Goal: Information Seeking & Learning: Learn about a topic

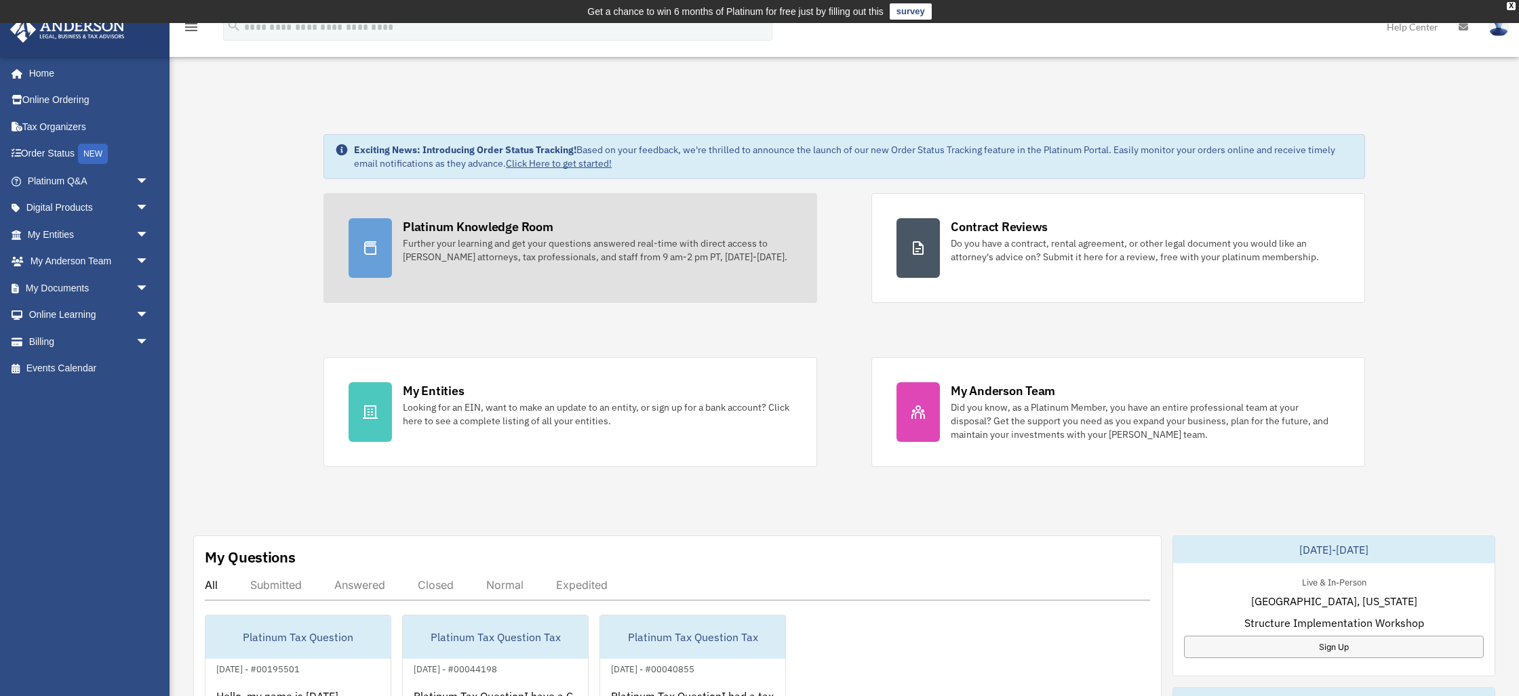
click at [511, 231] on div "Platinum Knowledge Room" at bounding box center [478, 226] width 151 height 17
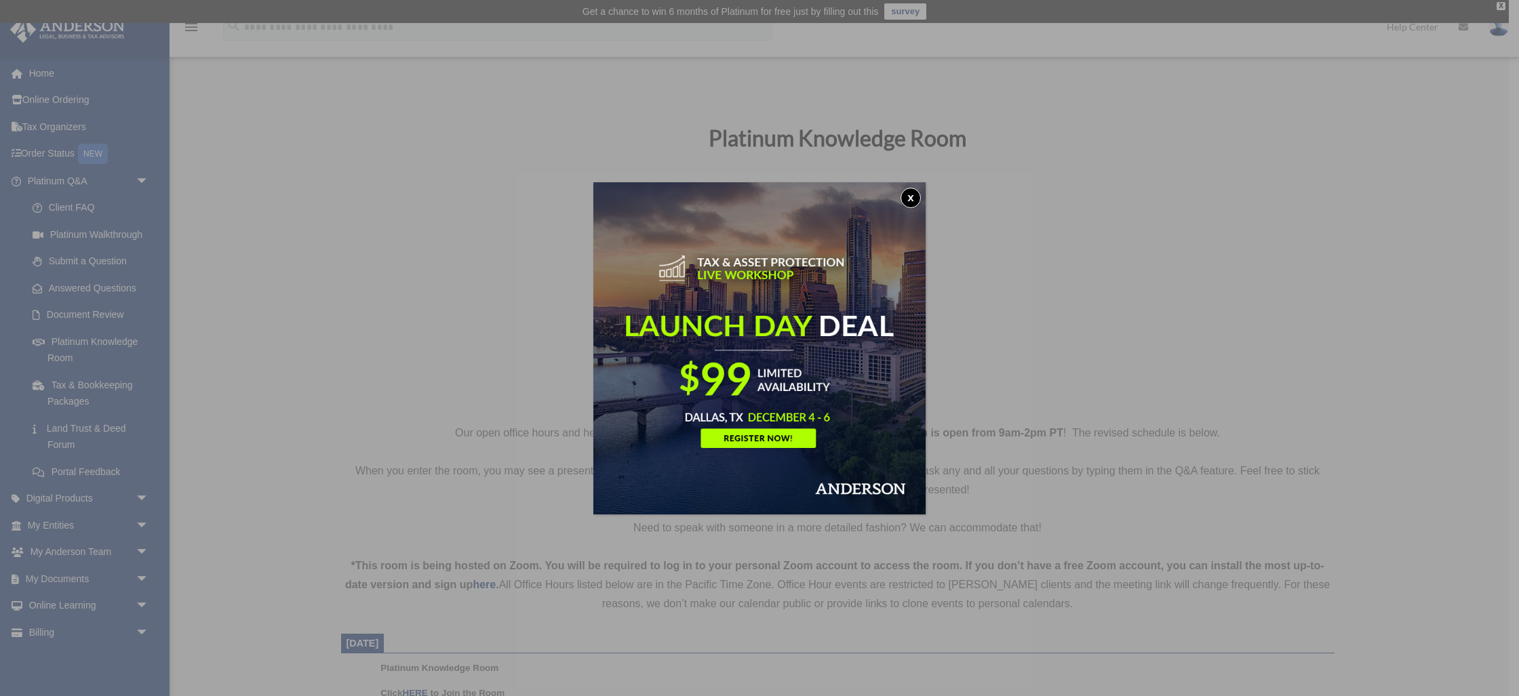
click at [903, 201] on button "x" at bounding box center [910, 198] width 20 height 20
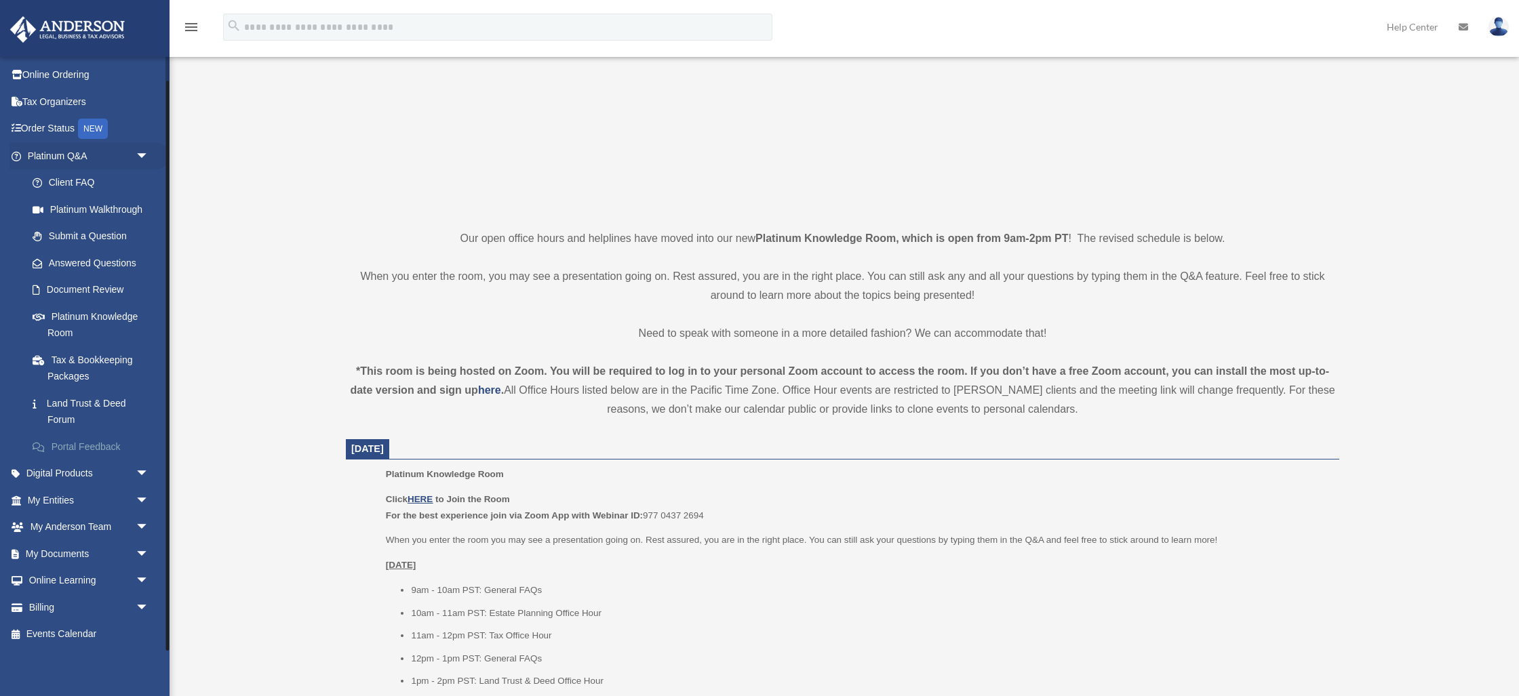
scroll to position [195, 0]
click at [140, 474] on span "arrow_drop_down" at bounding box center [149, 474] width 27 height 28
click at [73, 502] on div "Tax Toolbox" at bounding box center [99, 500] width 105 height 17
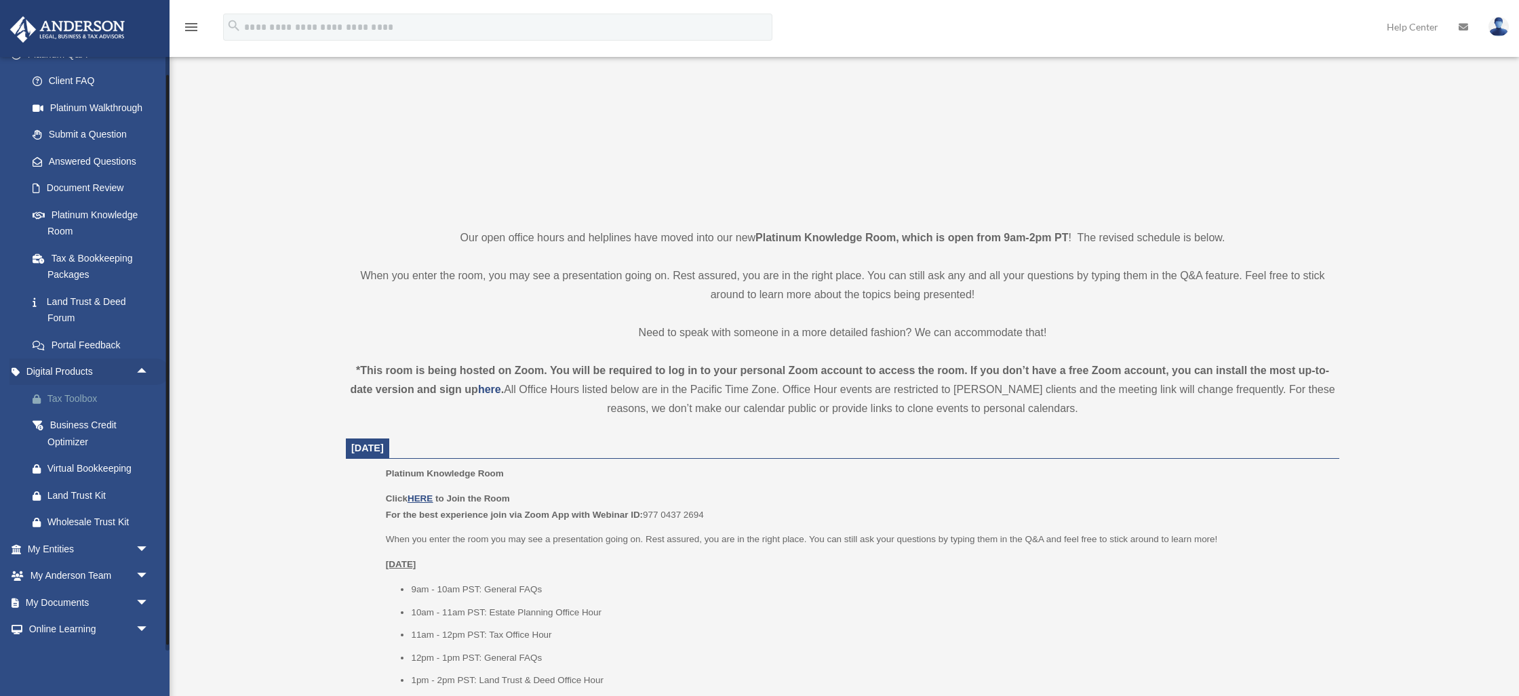
scroll to position [176, 0]
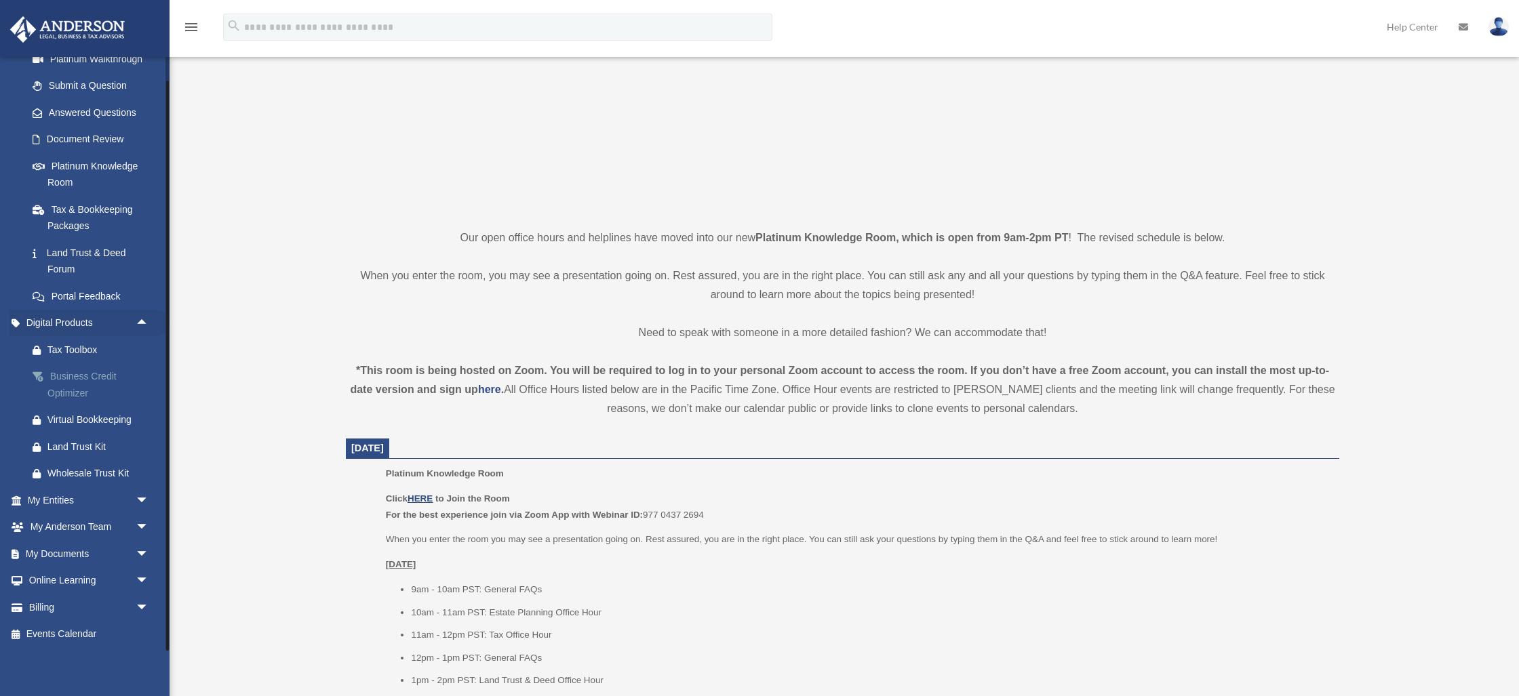
click at [71, 378] on div "Business Credit Optimizer" at bounding box center [99, 384] width 105 height 33
click at [66, 376] on div "Business Credit Optimizer" at bounding box center [99, 384] width 105 height 33
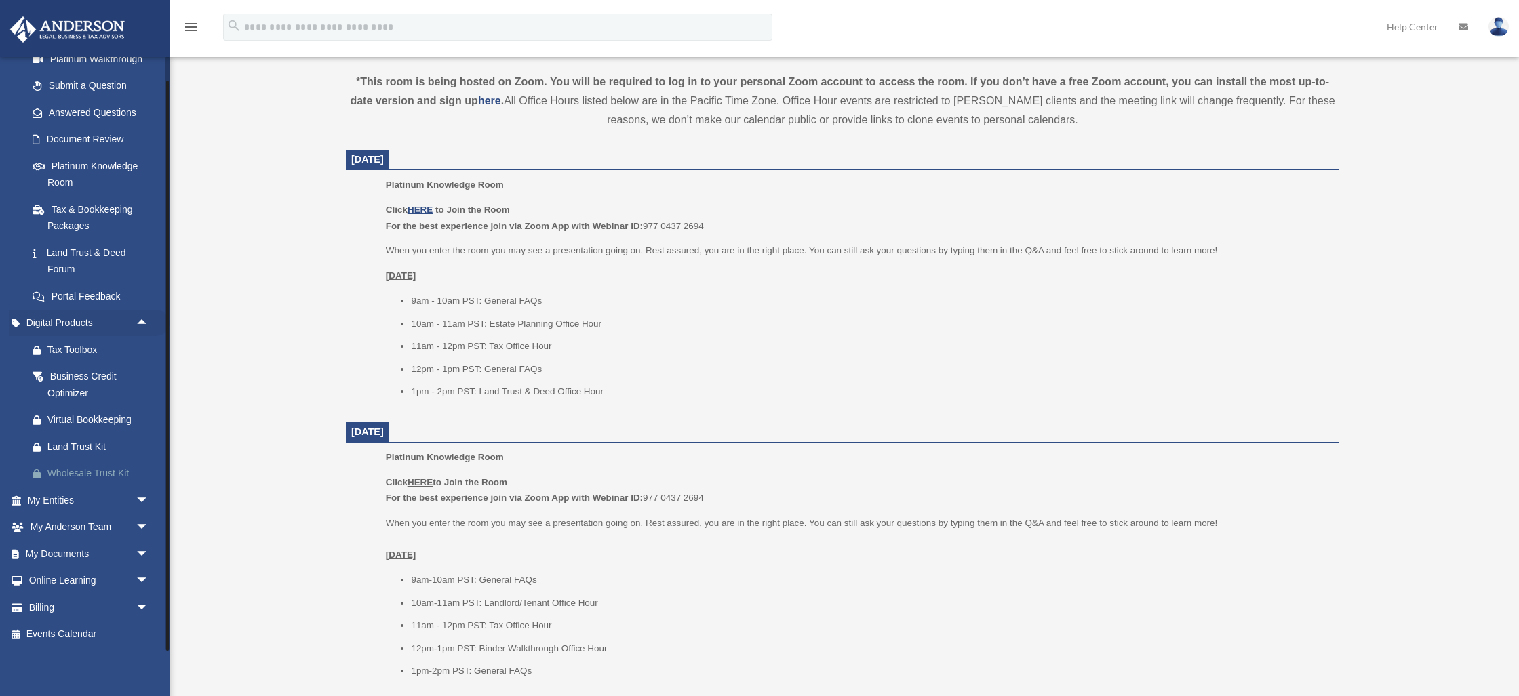
scroll to position [509, 0]
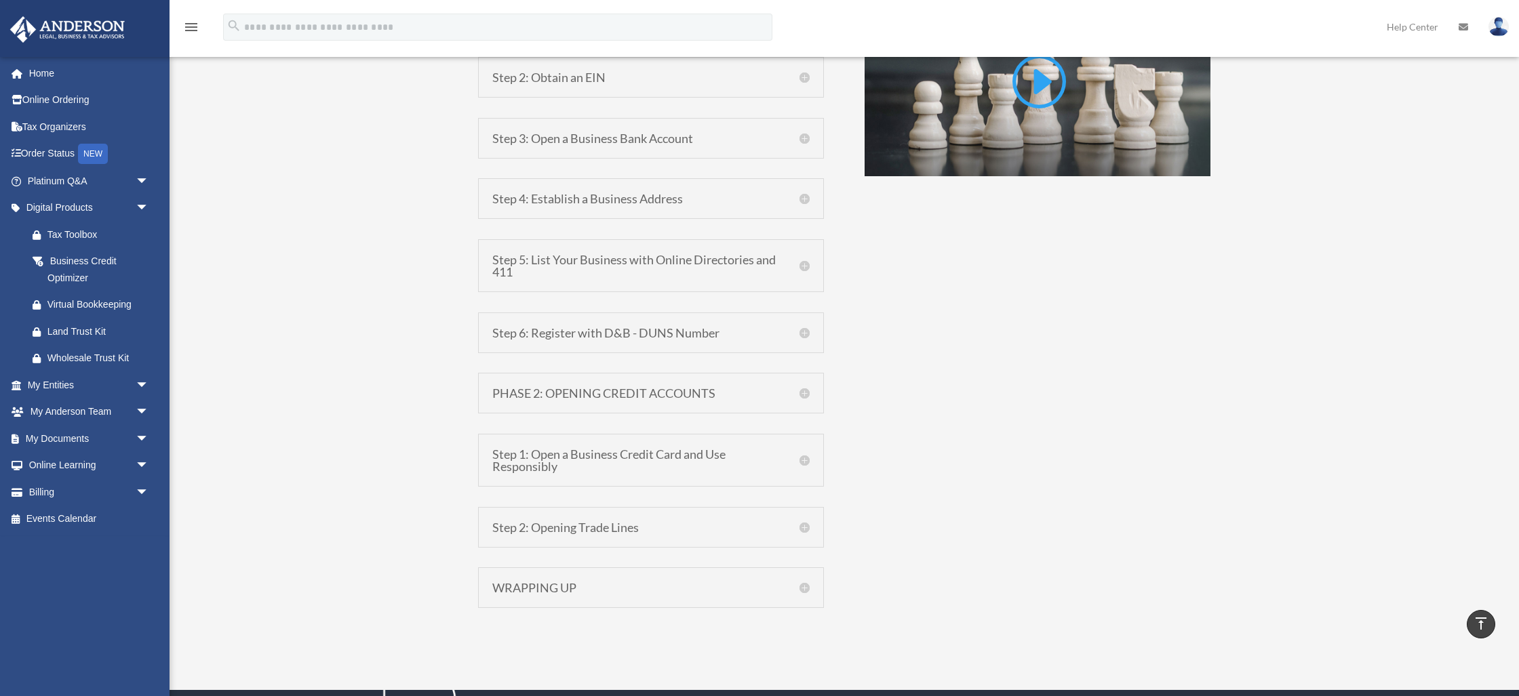
scroll to position [1175, 0]
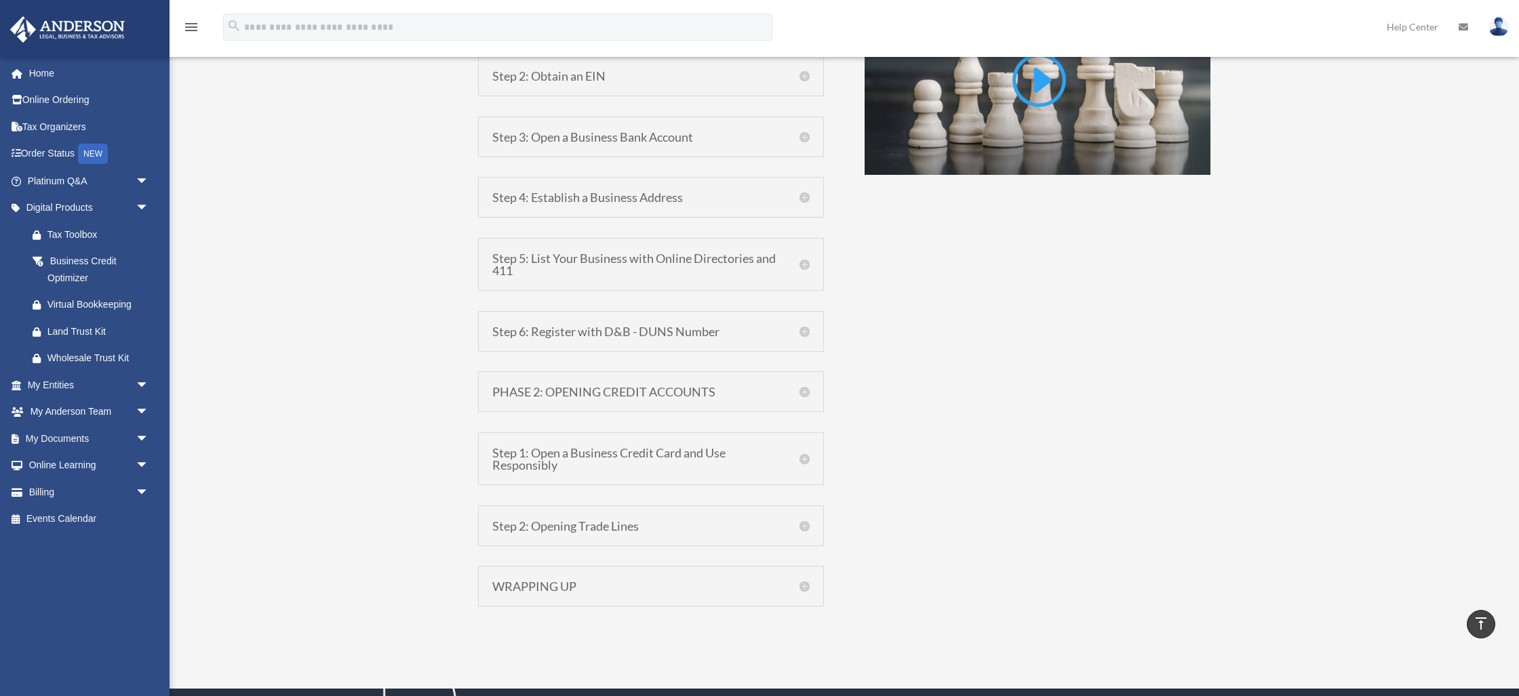
click at [801, 393] on h5 "PHASE 2: OPENING CREDIT ACCOUNTS" at bounding box center [650, 392] width 317 height 12
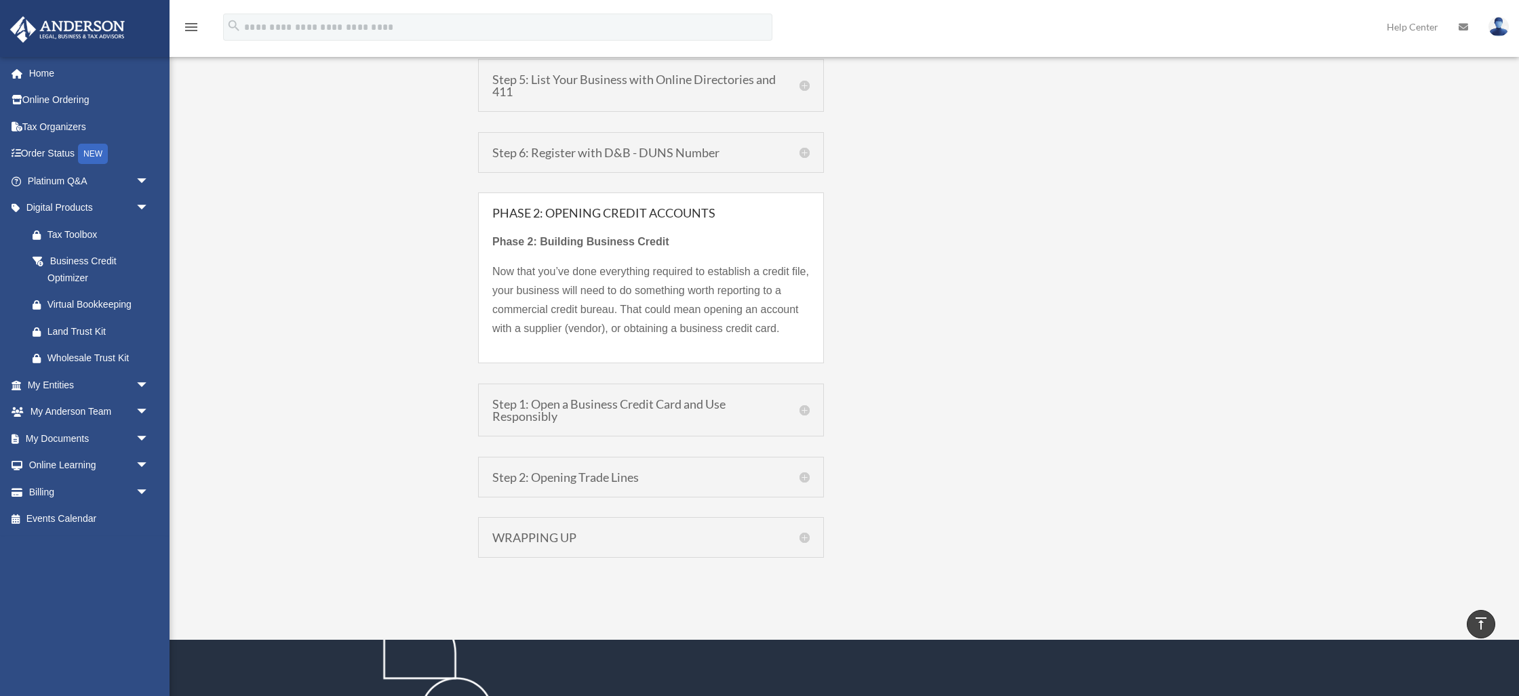
scroll to position [1358, 0]
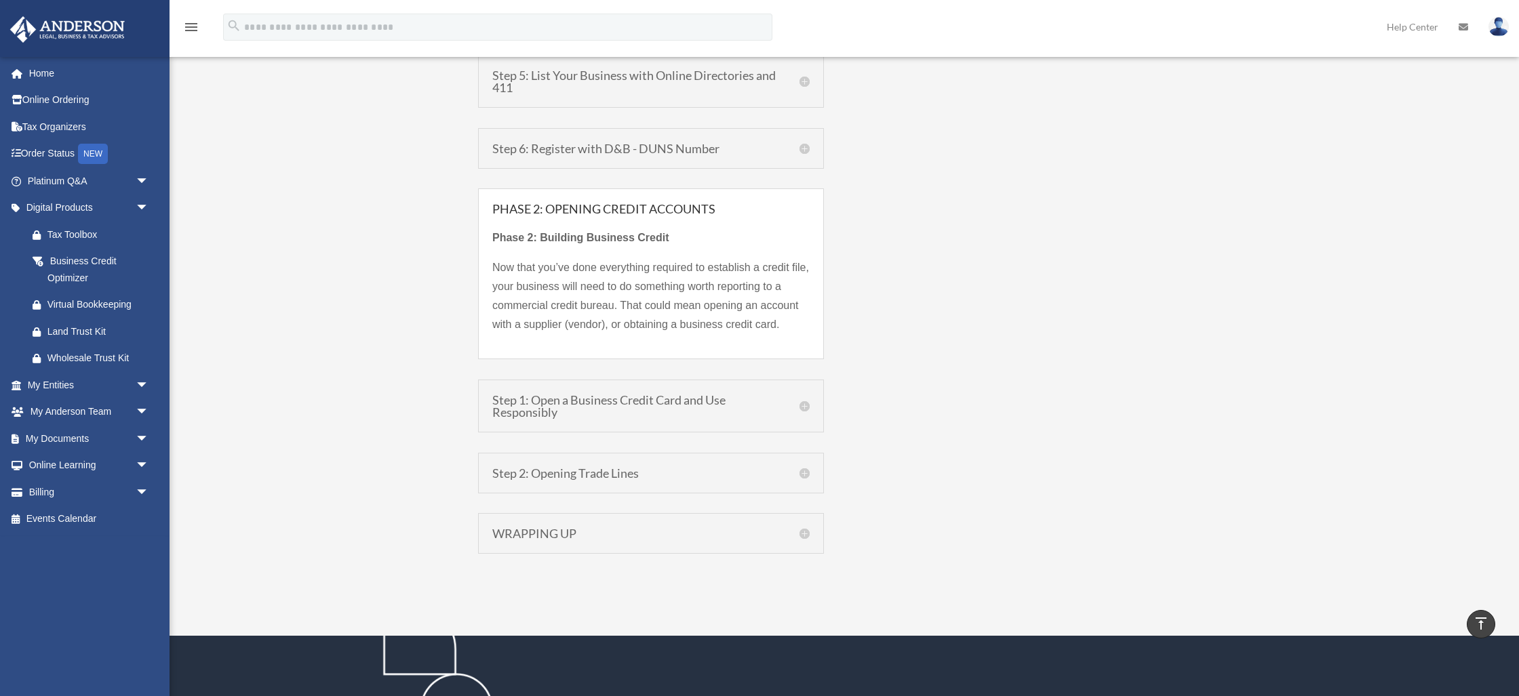
click at [815, 404] on div "Step 1: Open a Business Credit Card and Use Responsibly Obtain a business credi…" at bounding box center [651, 406] width 346 height 53
click at [803, 404] on h5 "Step 1: Open a Business Credit Card and Use Responsibly" at bounding box center [650, 406] width 317 height 24
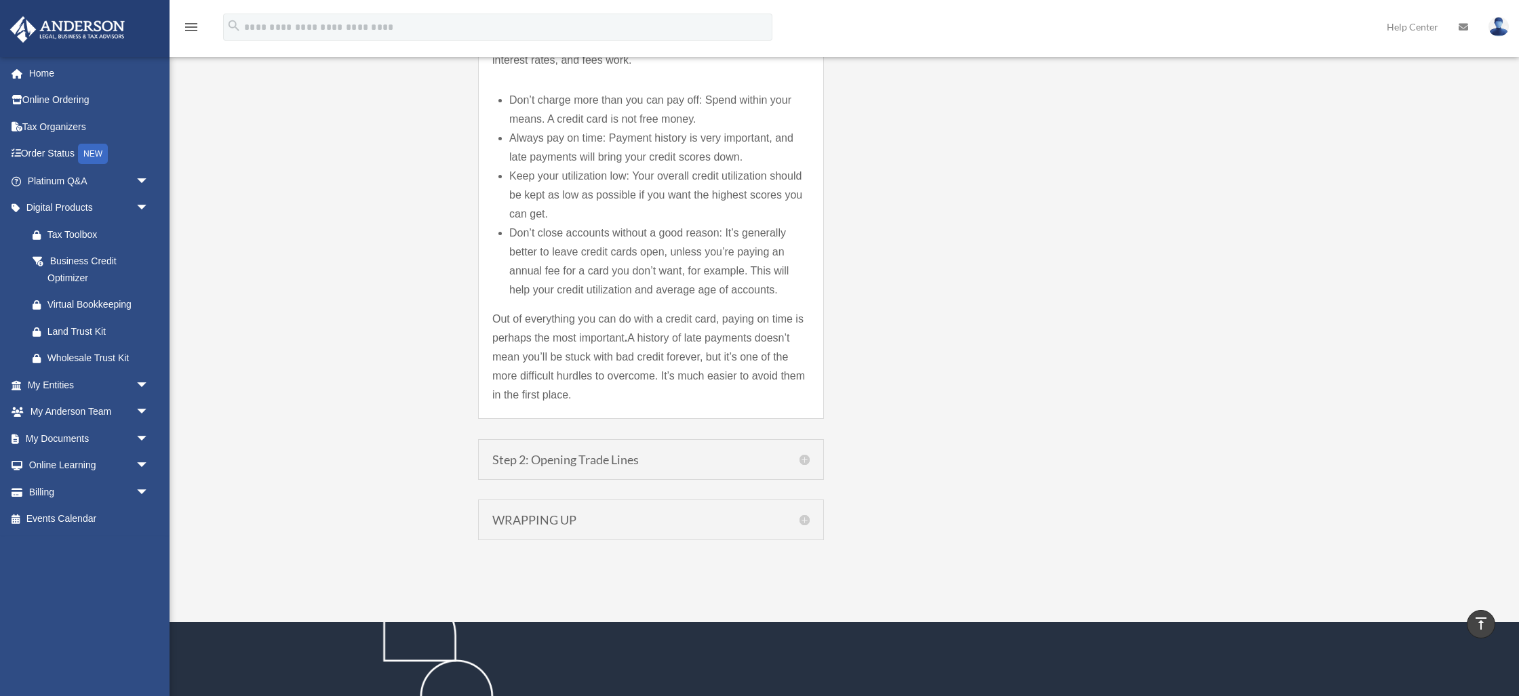
scroll to position [2171, 0]
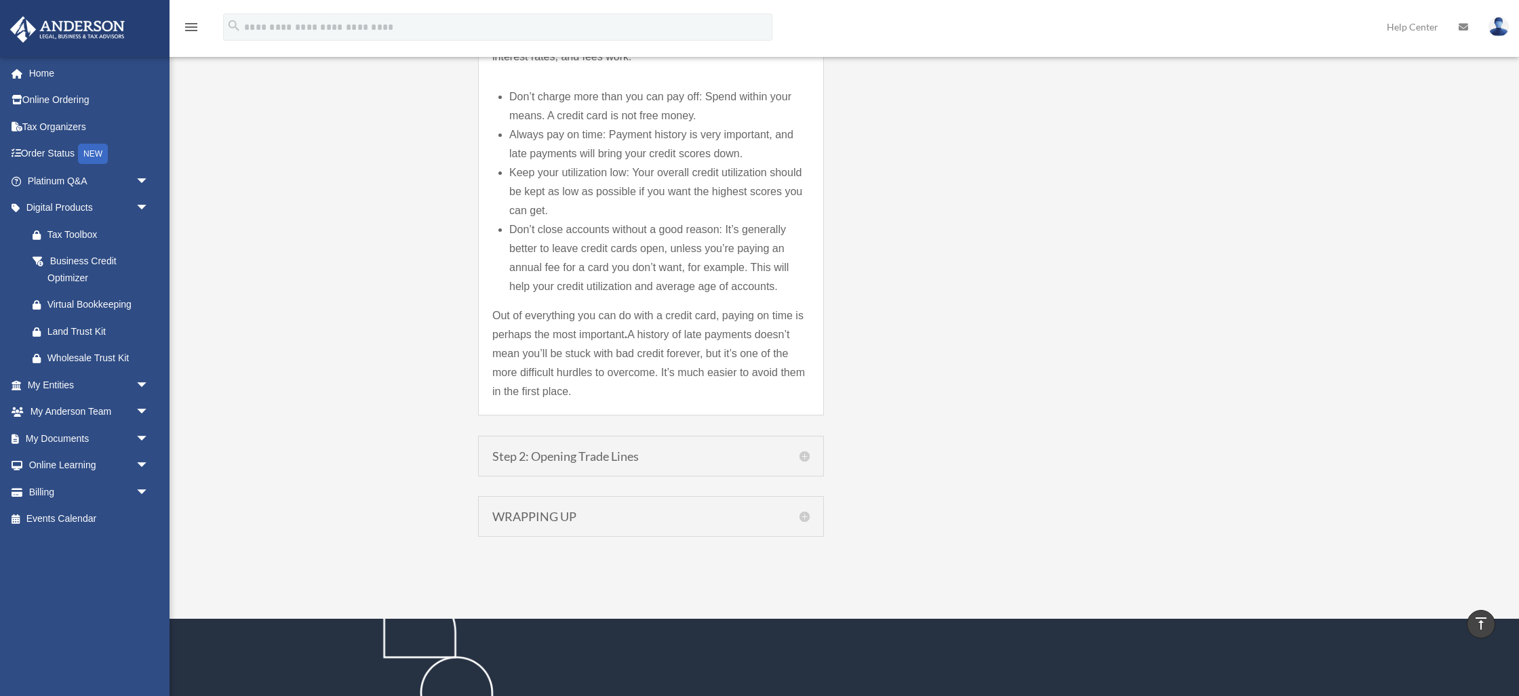
click at [801, 458] on h5 "Step 2: Opening Trade Lines" at bounding box center [650, 456] width 317 height 12
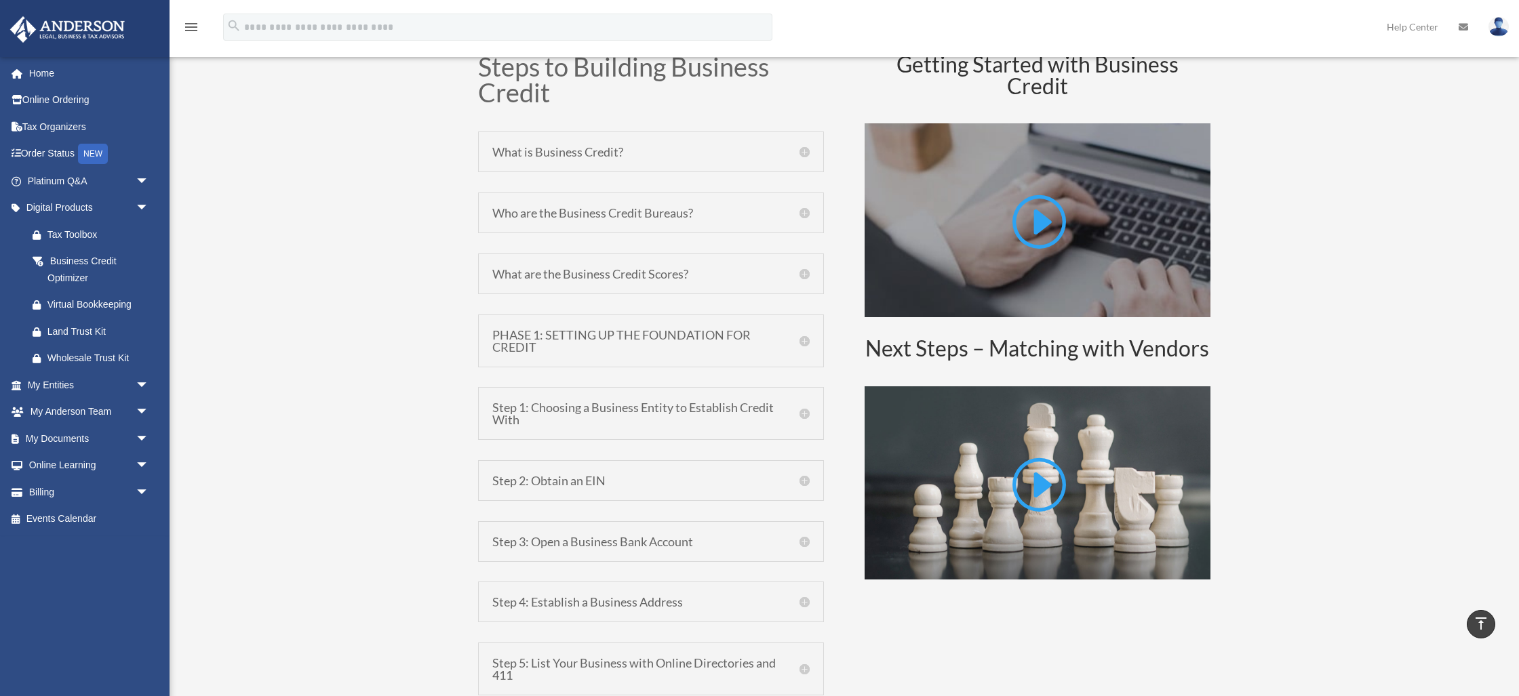
scroll to position [758, 0]
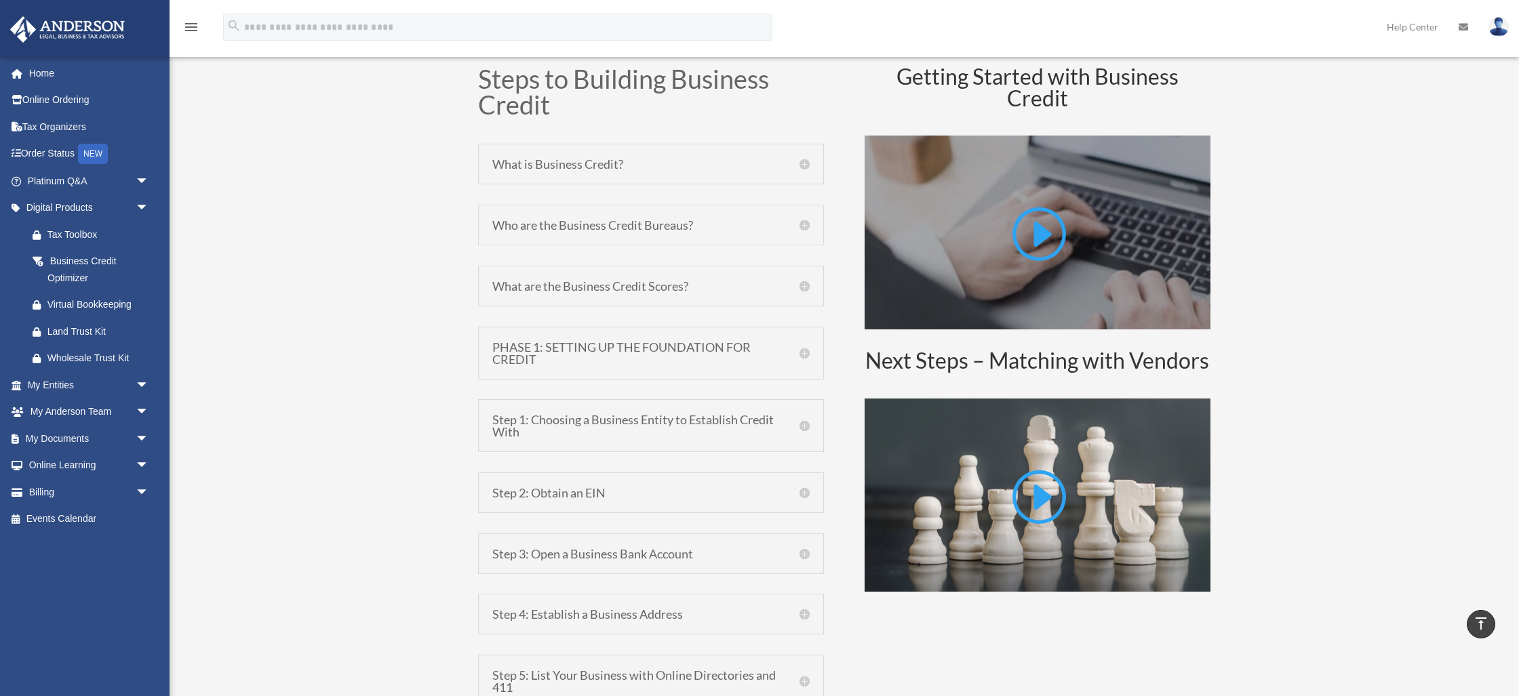
click at [815, 162] on div "What is Business Credit? A business credit report is a record of your company’s…" at bounding box center [651, 164] width 346 height 41
click at [808, 163] on h5 "What is Business Credit?" at bounding box center [650, 164] width 317 height 12
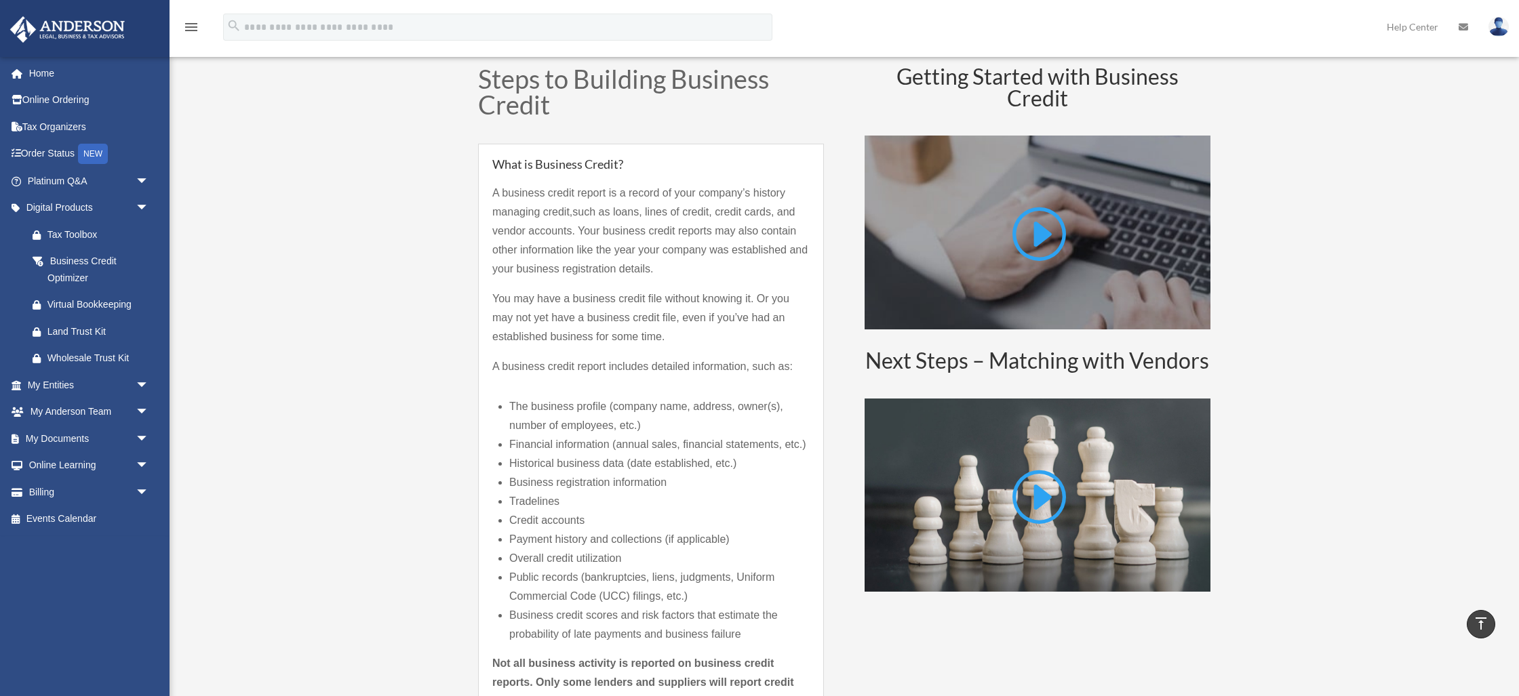
click at [808, 163] on h5 "What is Business Credit?" at bounding box center [650, 164] width 317 height 12
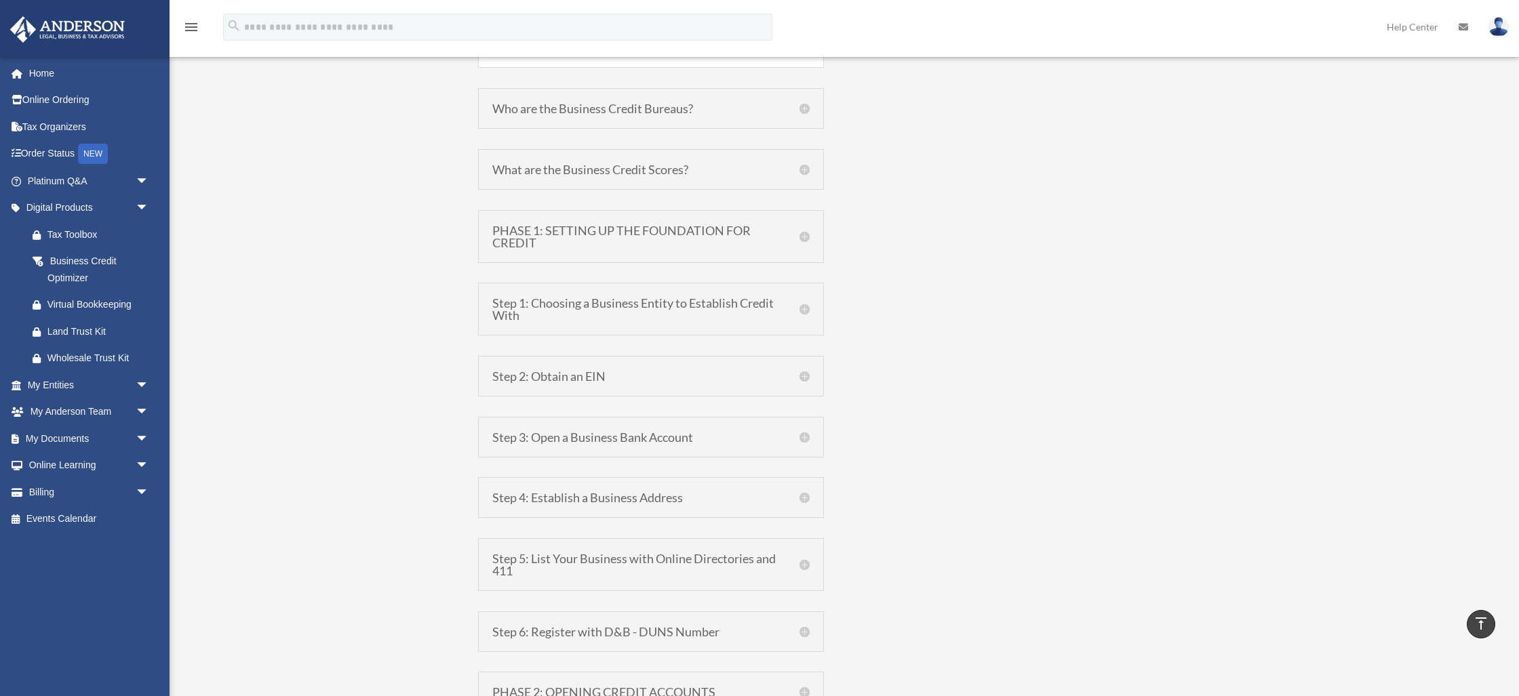
scroll to position [1671, 0]
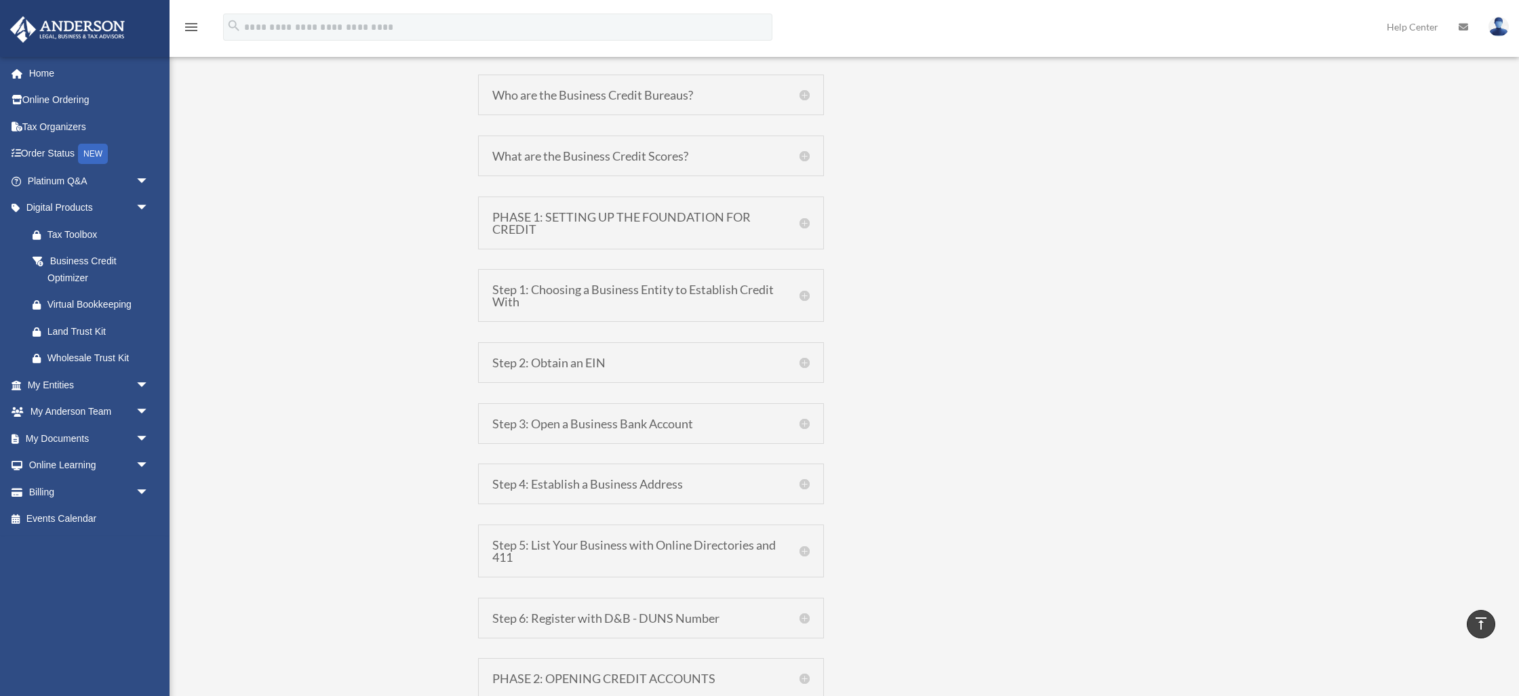
click at [801, 155] on h5 "What are the Business Credit Scores?" at bounding box center [650, 156] width 317 height 12
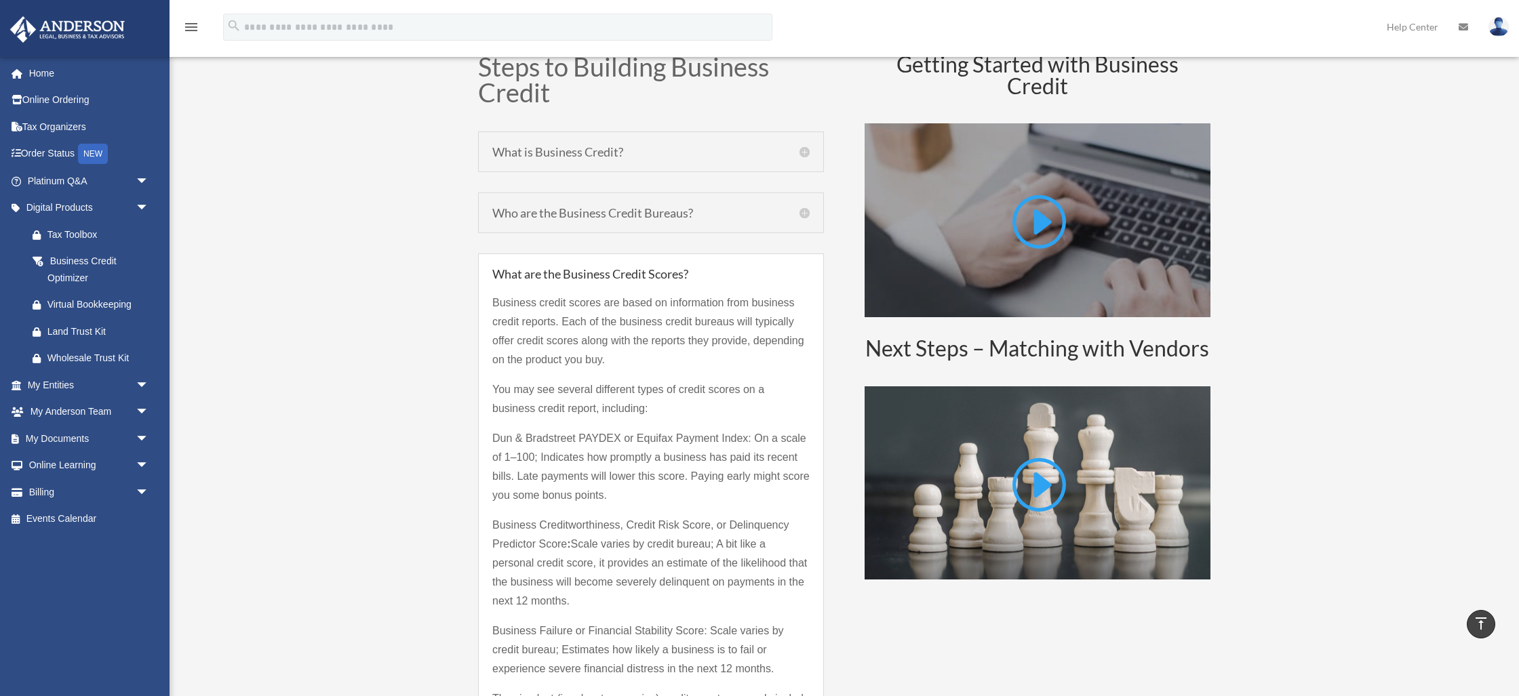
scroll to position [762, 0]
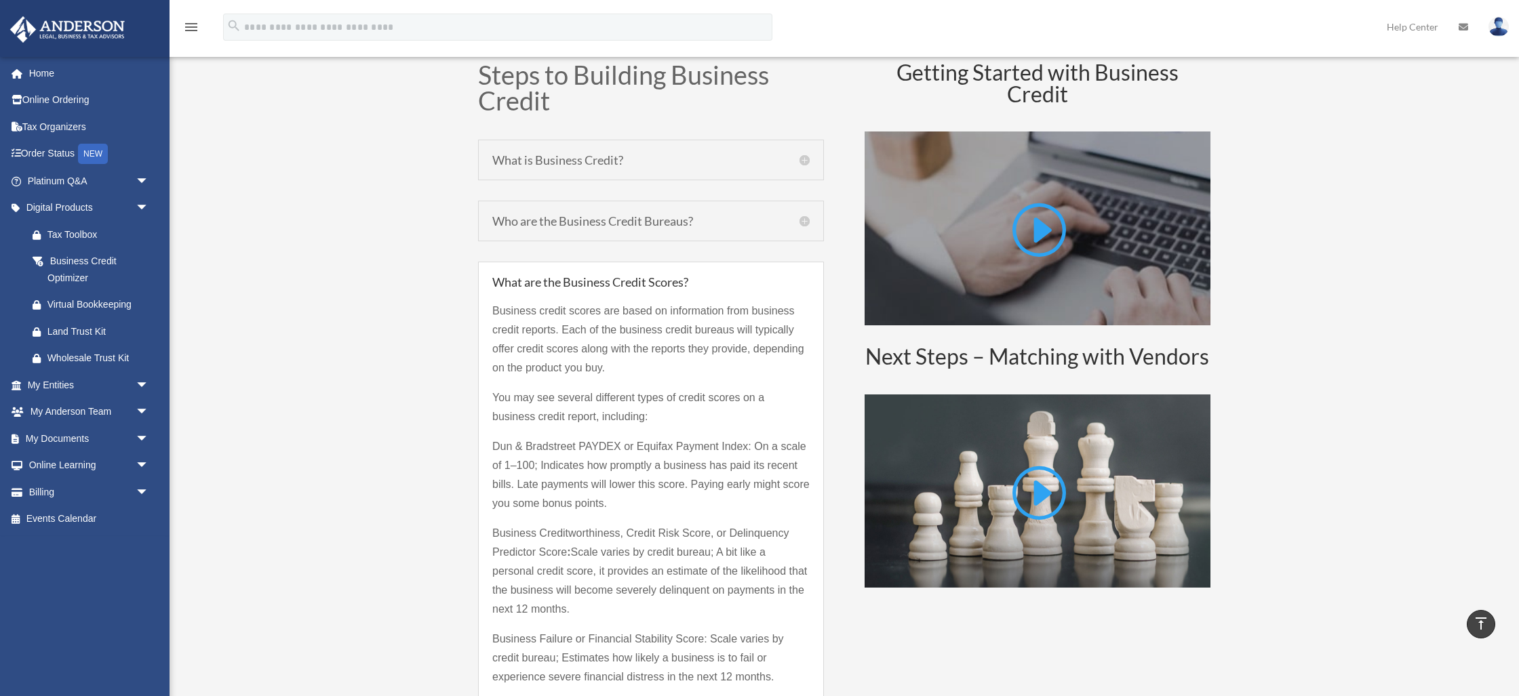
click at [802, 224] on h5 "Who are the Business Credit Bureaus?" at bounding box center [650, 221] width 317 height 12
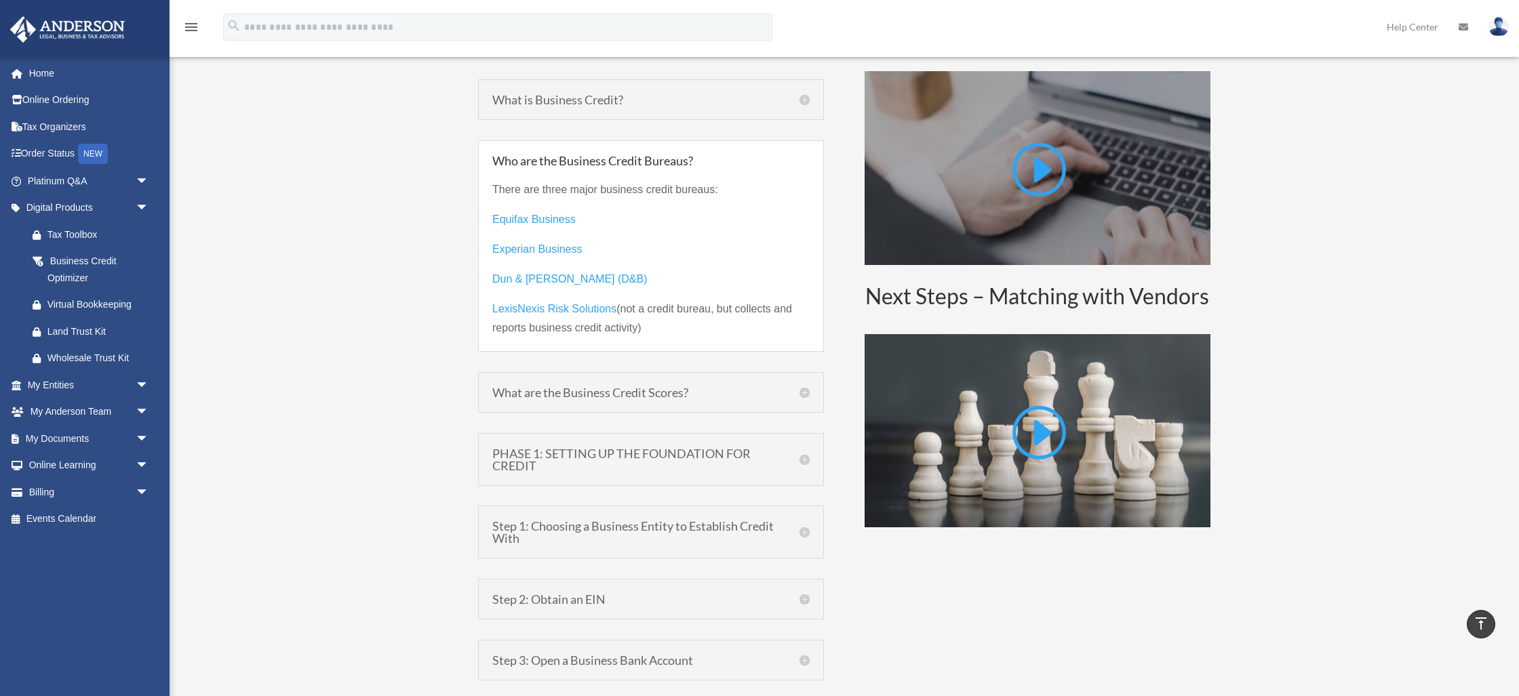
scroll to position [825, 0]
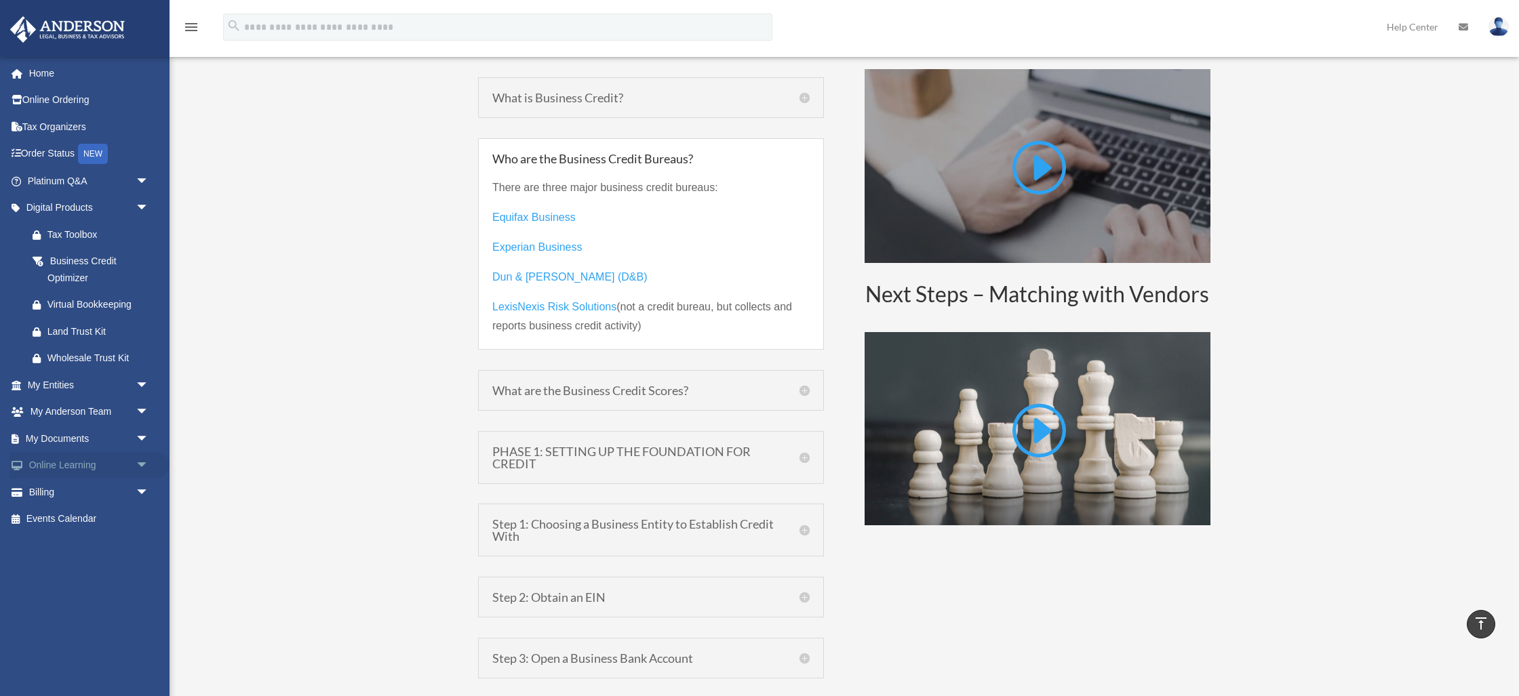
click at [139, 458] on span "arrow_drop_down" at bounding box center [149, 466] width 27 height 28
click at [75, 489] on link "Courses" at bounding box center [94, 492] width 151 height 27
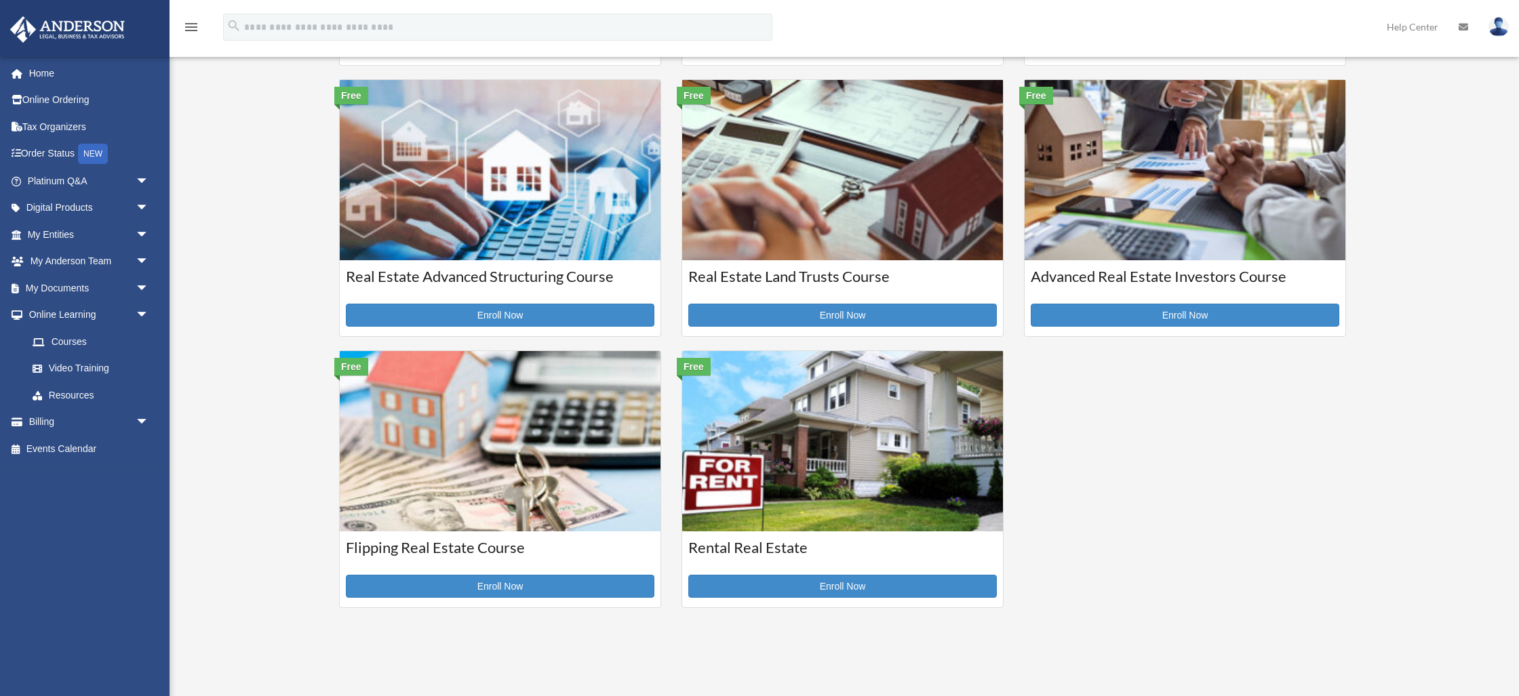
scroll to position [186, 0]
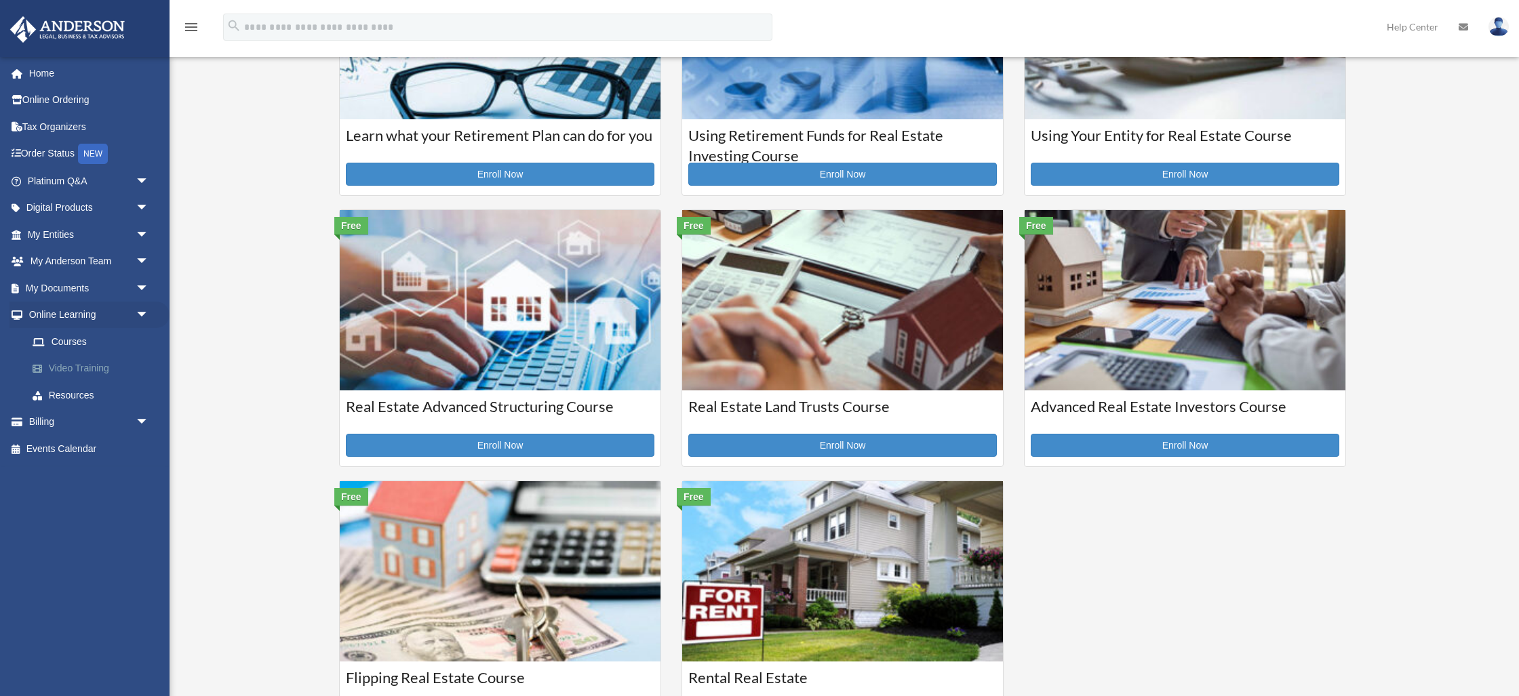
click at [69, 366] on link "Video Training" at bounding box center [94, 368] width 151 height 27
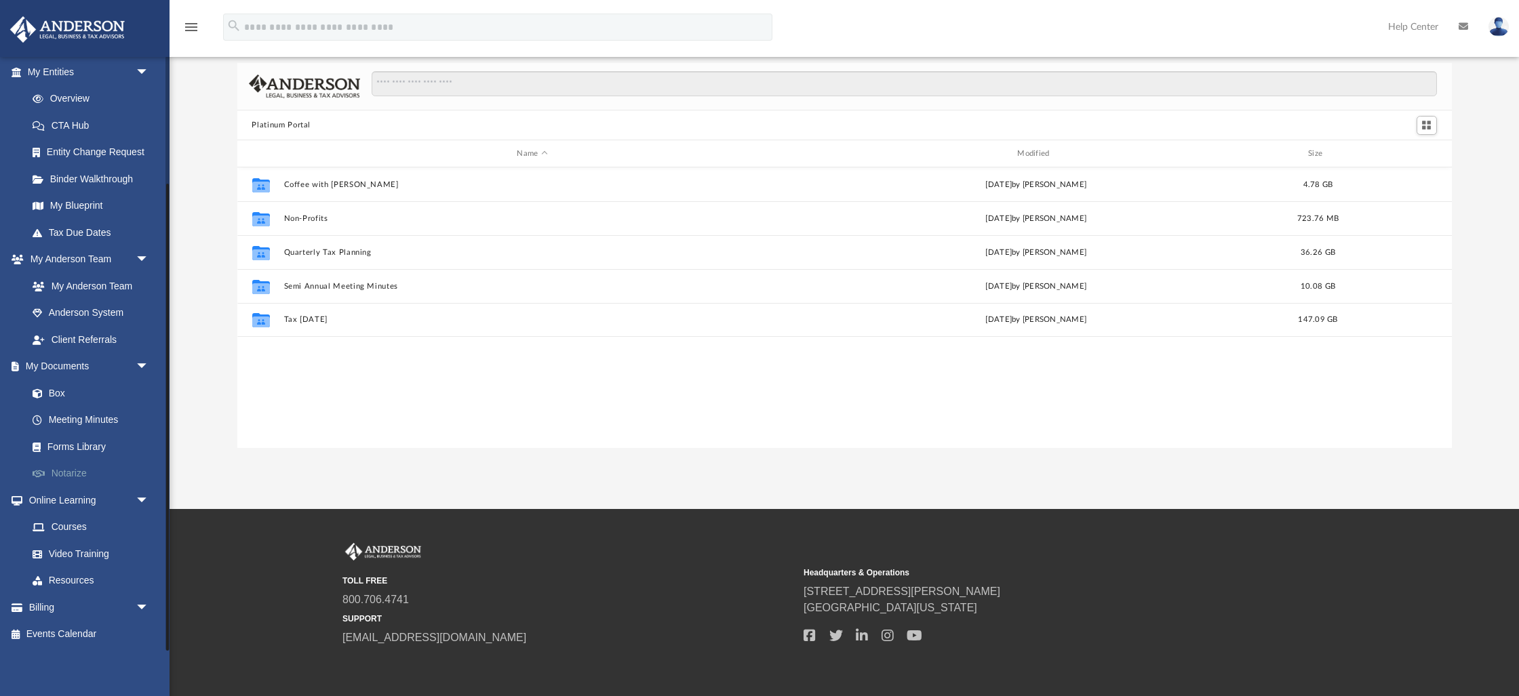
scroll to position [119, 0]
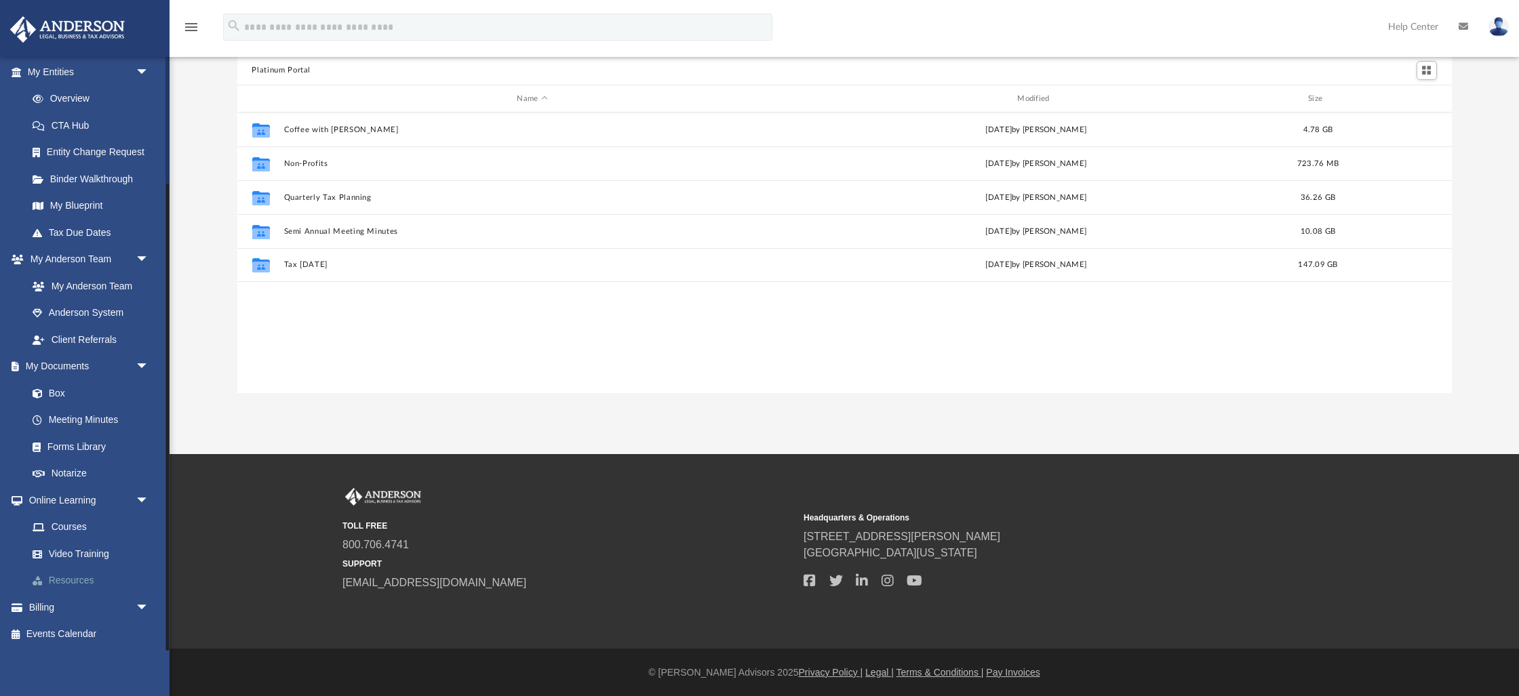
click at [76, 578] on link "Resources" at bounding box center [94, 581] width 151 height 27
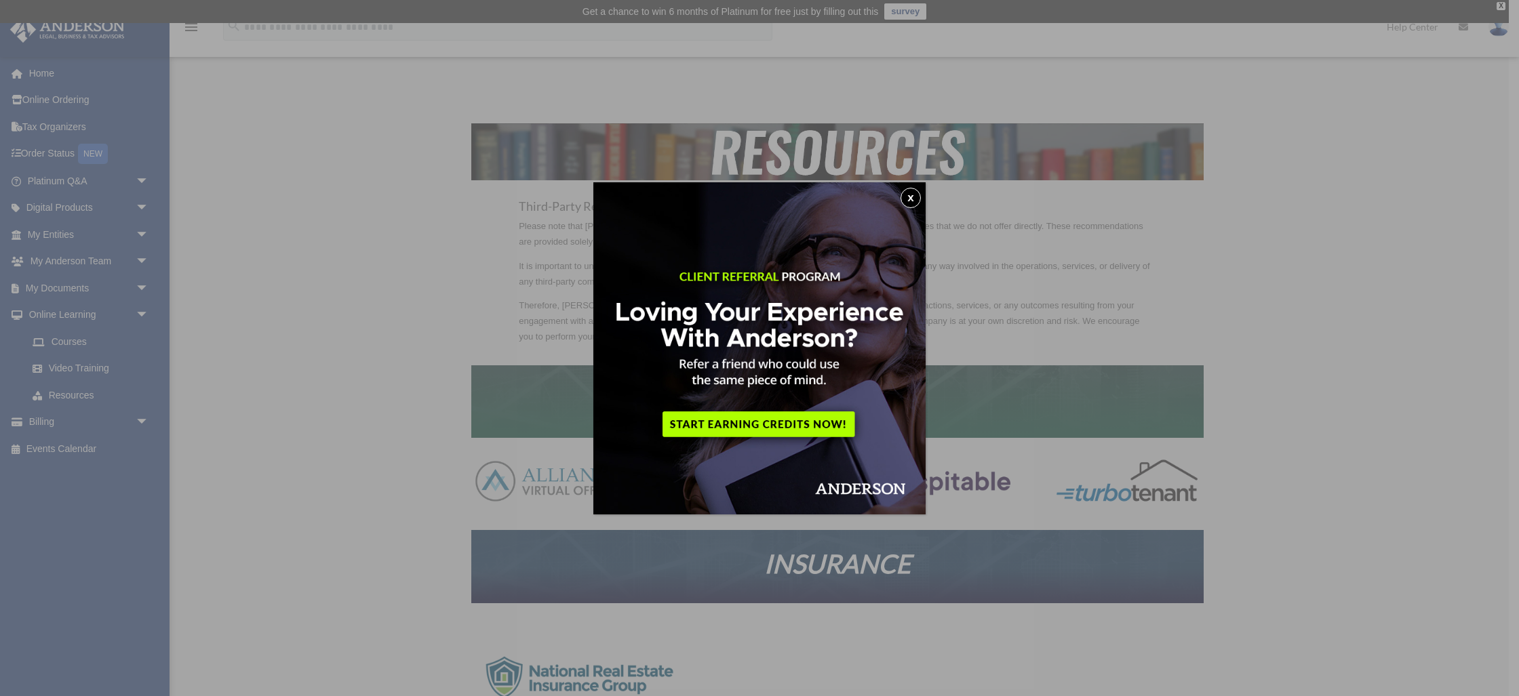
click at [907, 201] on button "x" at bounding box center [910, 198] width 20 height 20
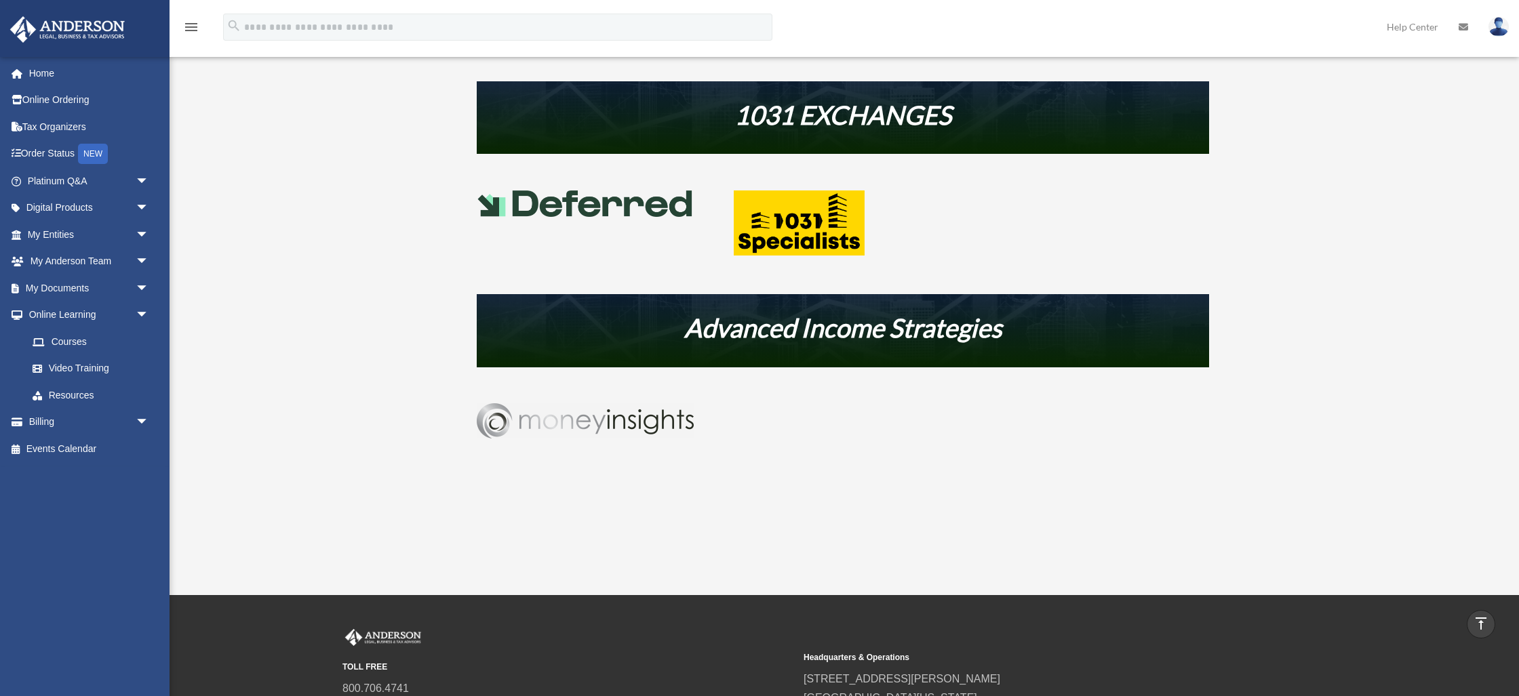
scroll to position [676, 0]
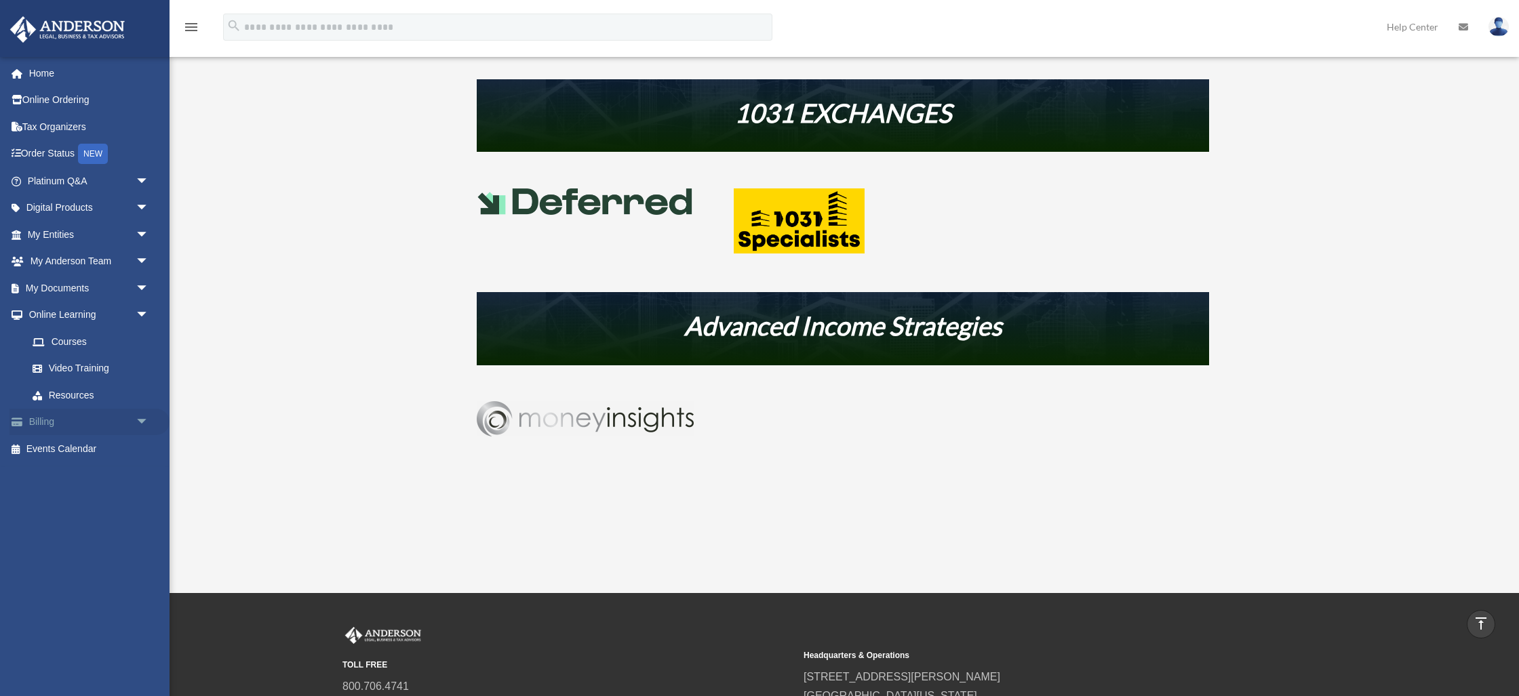
click at [64, 422] on link "Billing arrow_drop_down" at bounding box center [89, 422] width 160 height 27
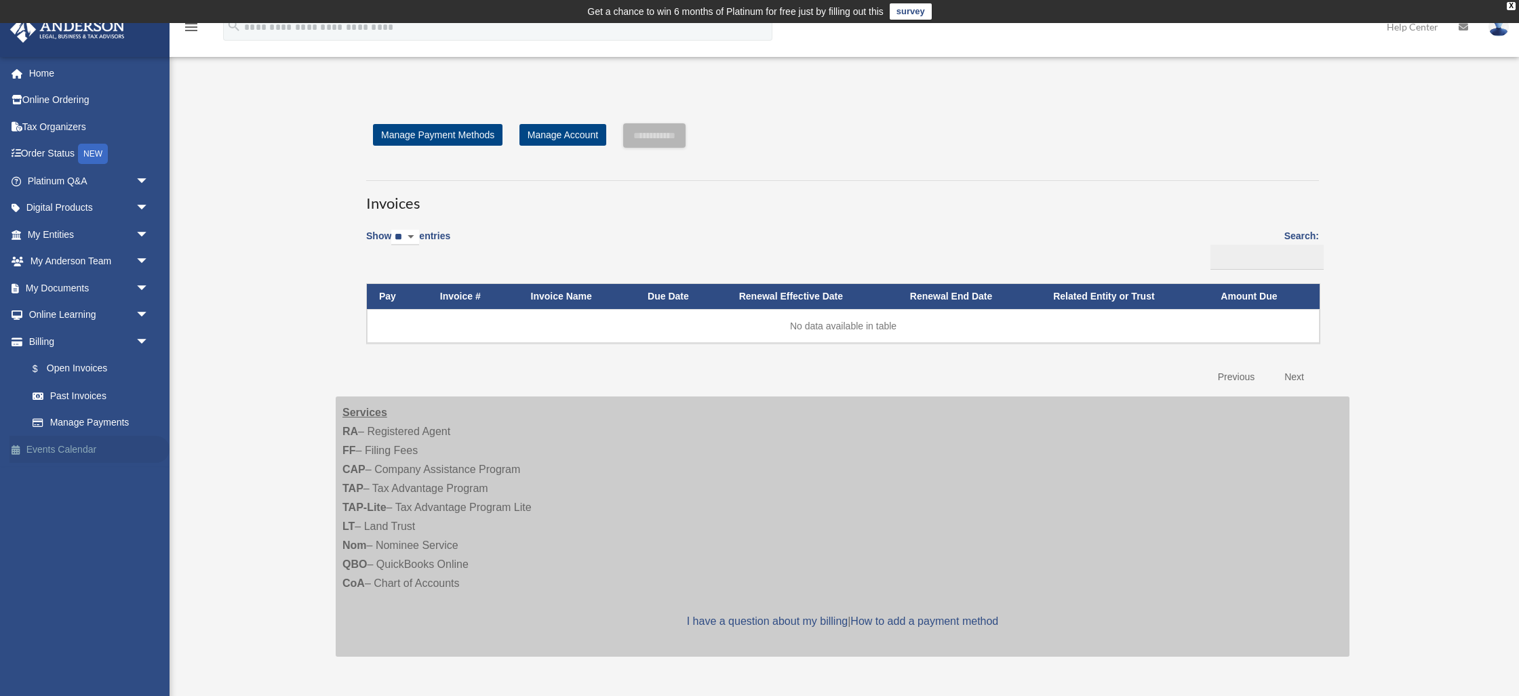
click at [50, 448] on link "Events Calendar" at bounding box center [89, 449] width 160 height 27
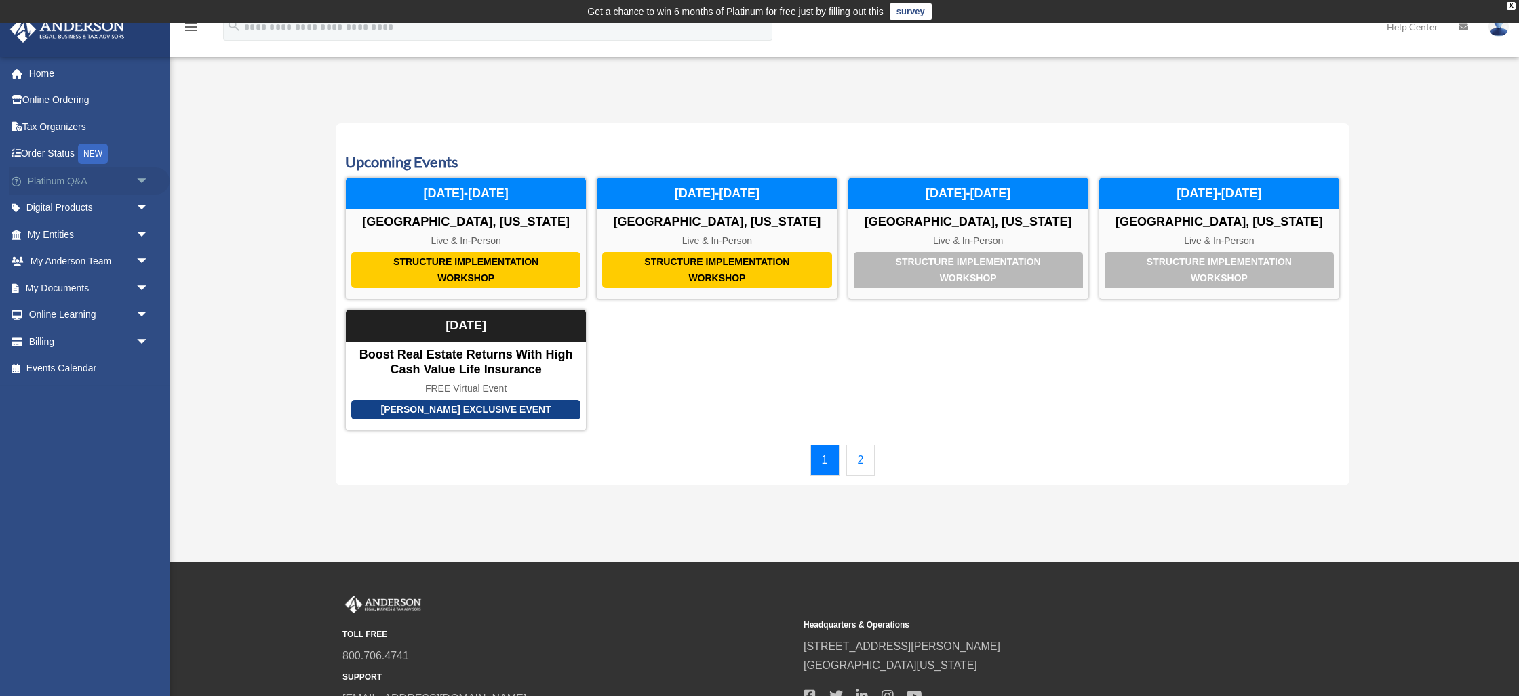
click at [143, 182] on span "arrow_drop_down" at bounding box center [149, 181] width 27 height 28
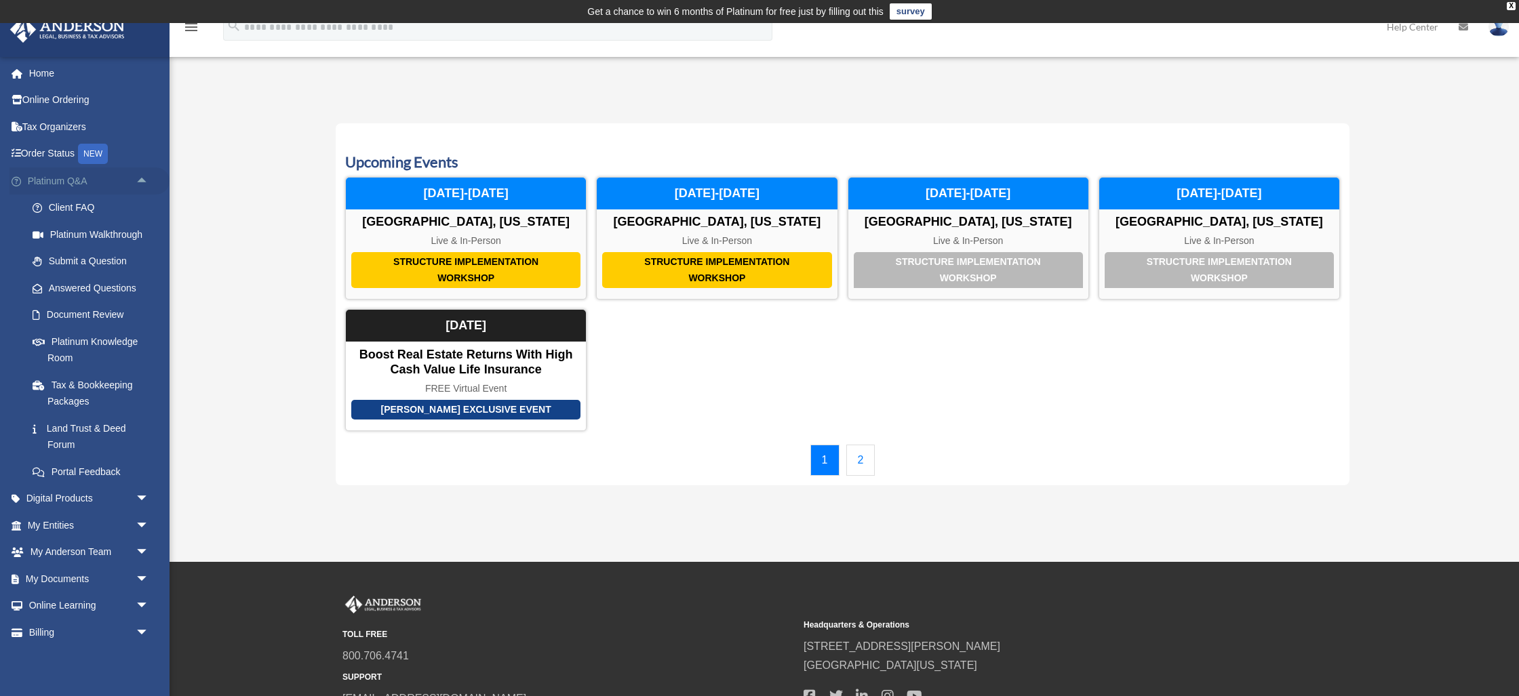
click at [143, 182] on span "arrow_drop_up" at bounding box center [149, 181] width 27 height 28
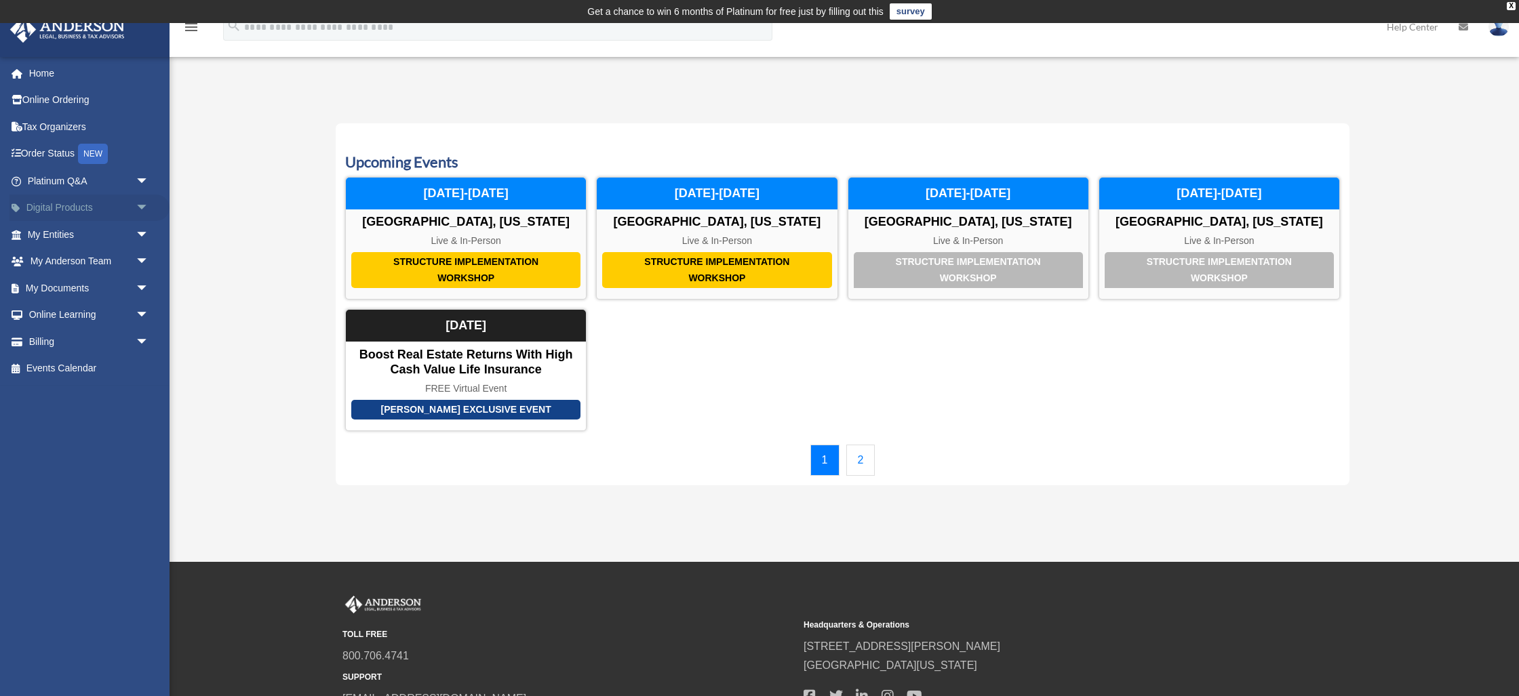
click at [140, 205] on span "arrow_drop_down" at bounding box center [149, 209] width 27 height 28
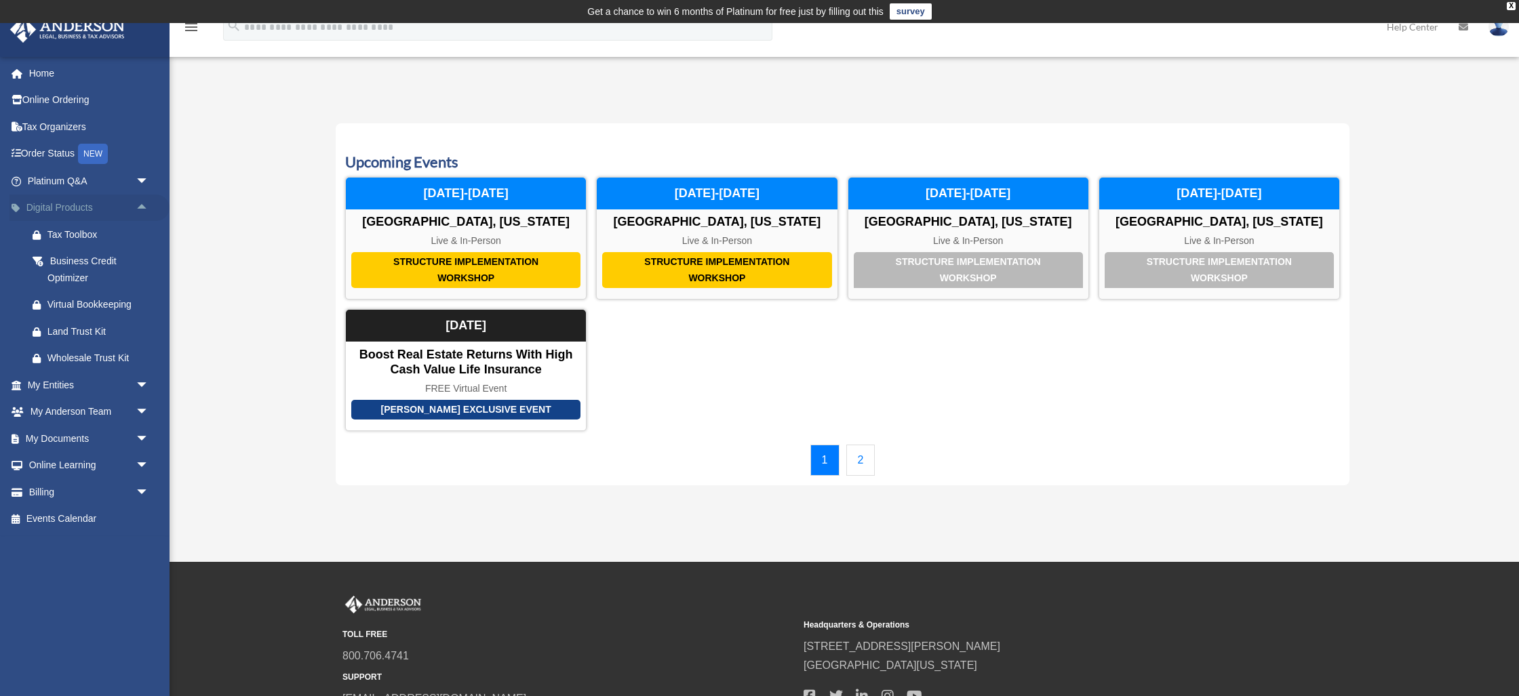
click at [140, 205] on span "arrow_drop_up" at bounding box center [149, 209] width 27 height 28
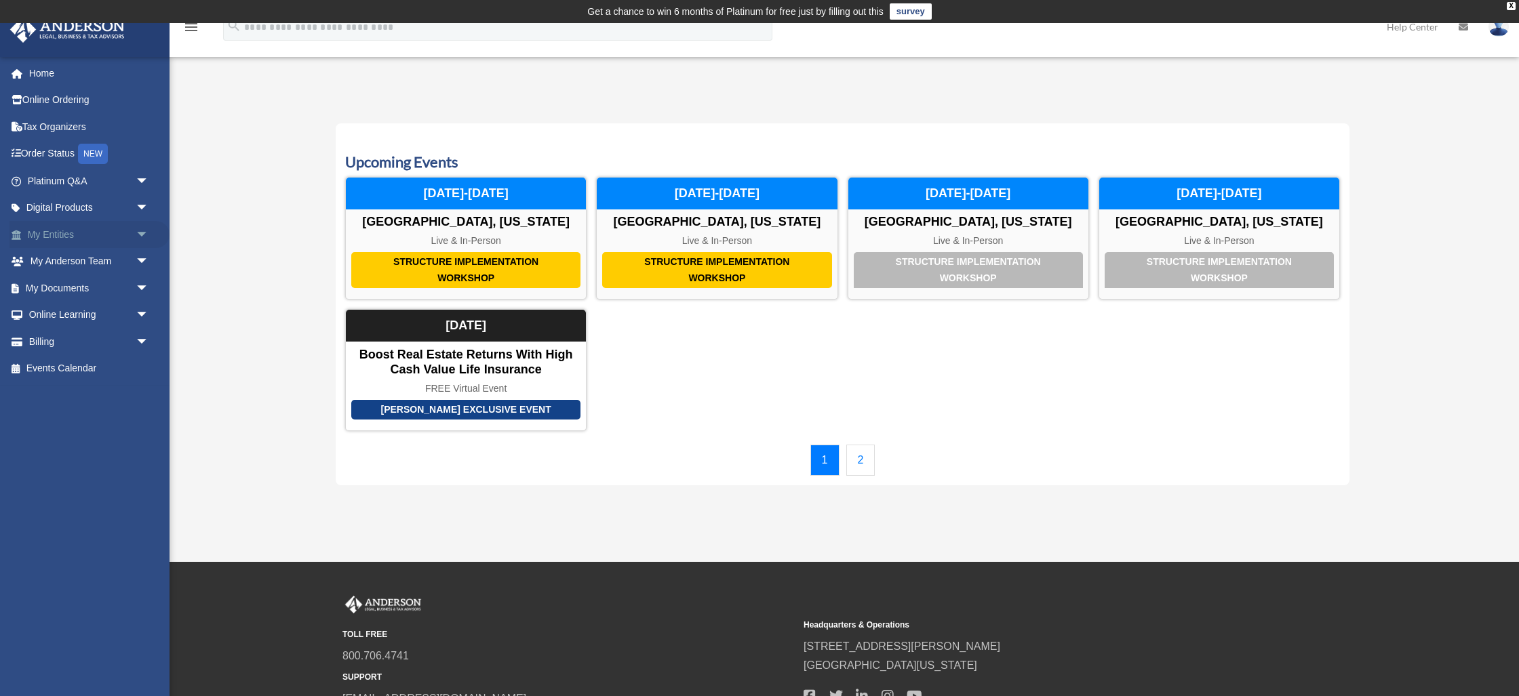
click at [142, 233] on span "arrow_drop_down" at bounding box center [149, 235] width 27 height 28
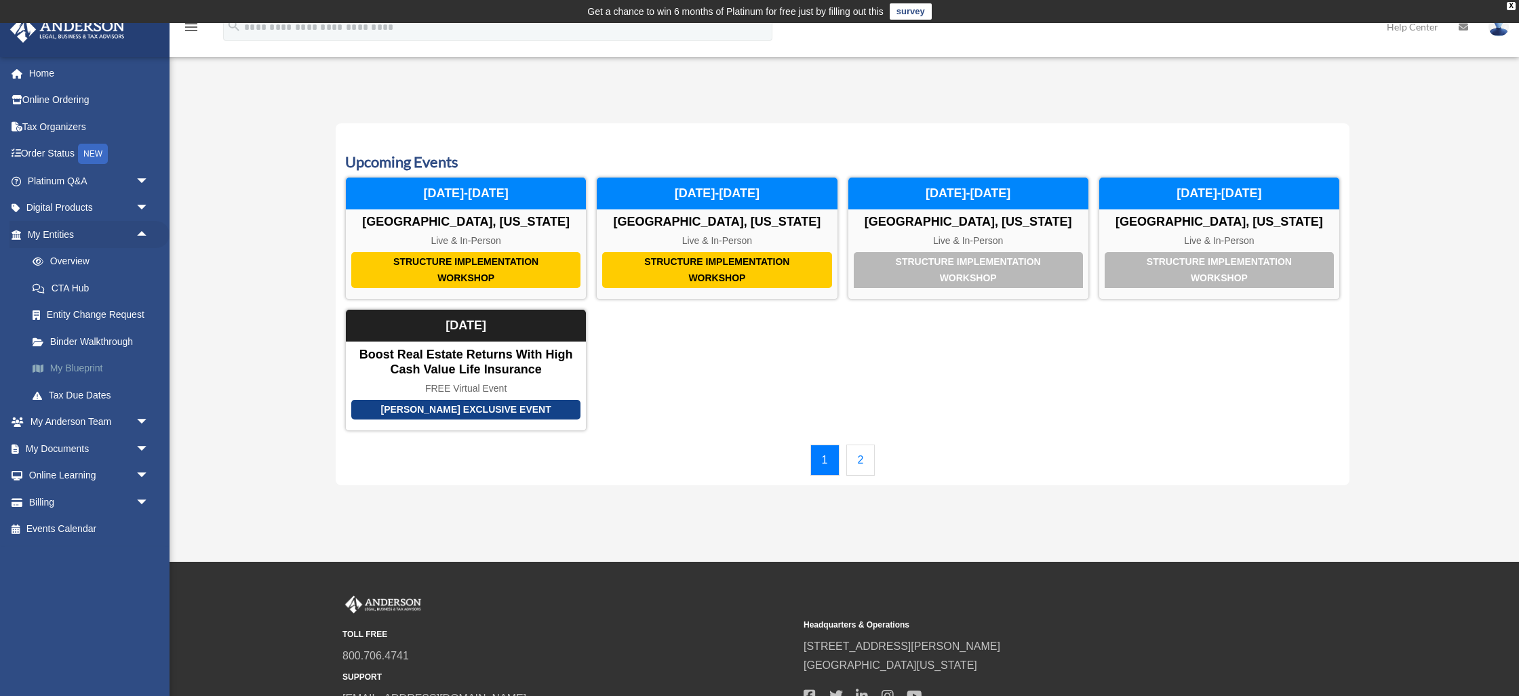
click at [82, 365] on link "My Blueprint" at bounding box center [94, 368] width 151 height 27
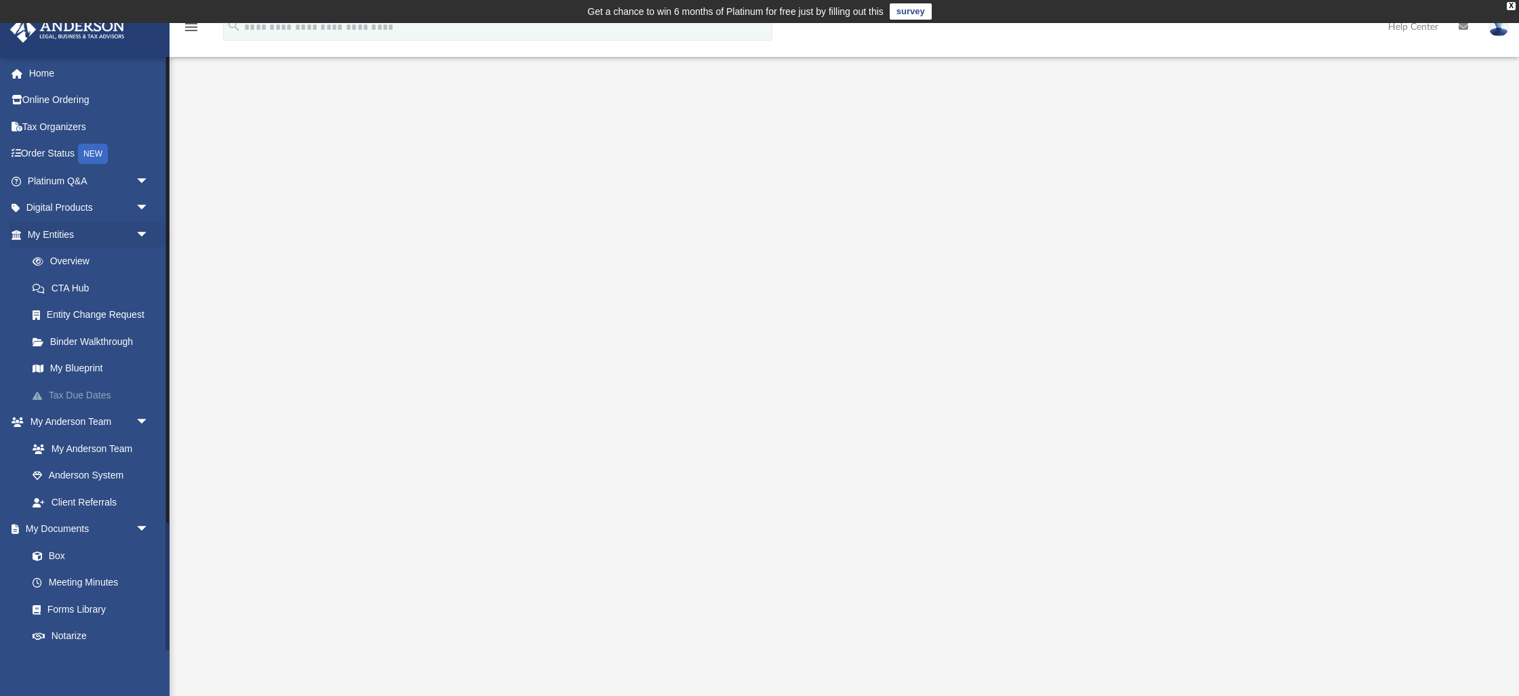
click at [87, 395] on link "Tax Due Dates" at bounding box center [94, 395] width 151 height 27
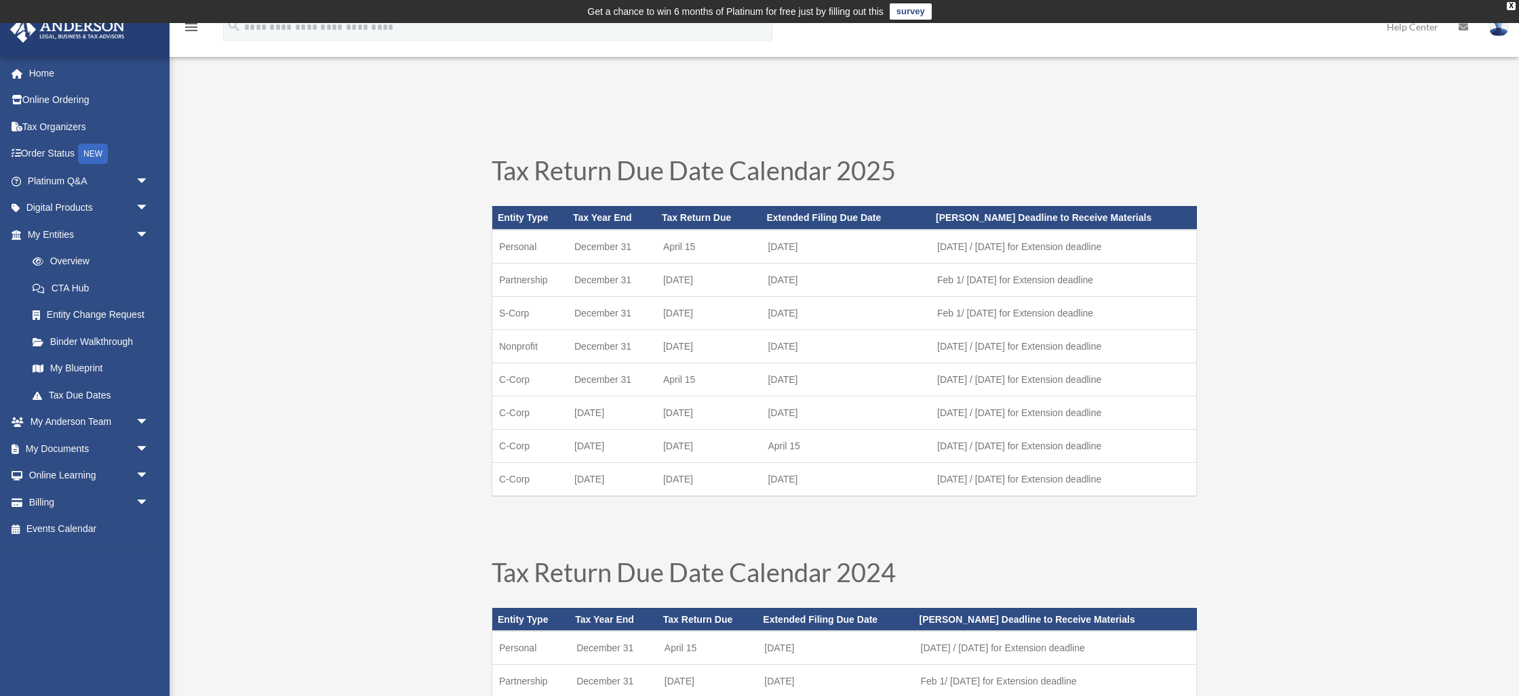
click at [83, 341] on link "Binder Walkthrough" at bounding box center [94, 341] width 151 height 27
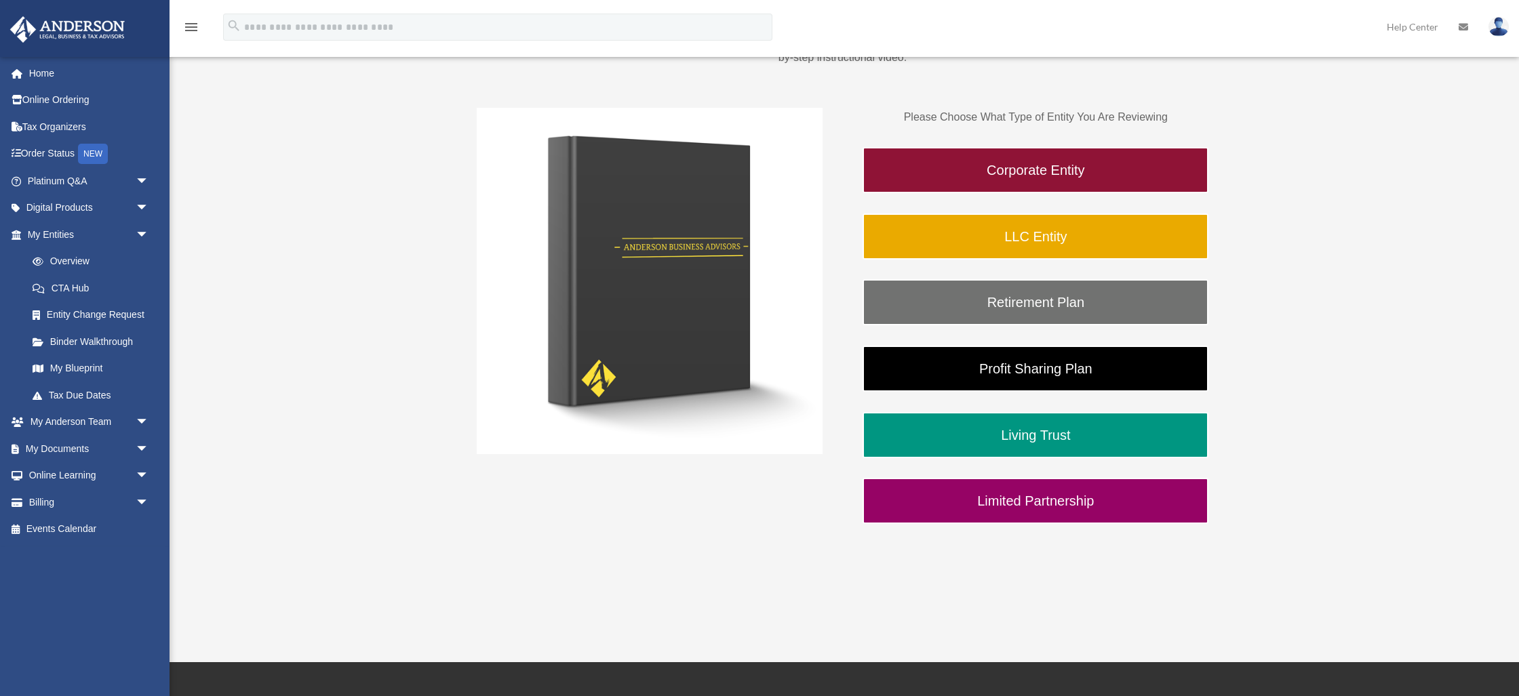
scroll to position [227, 0]
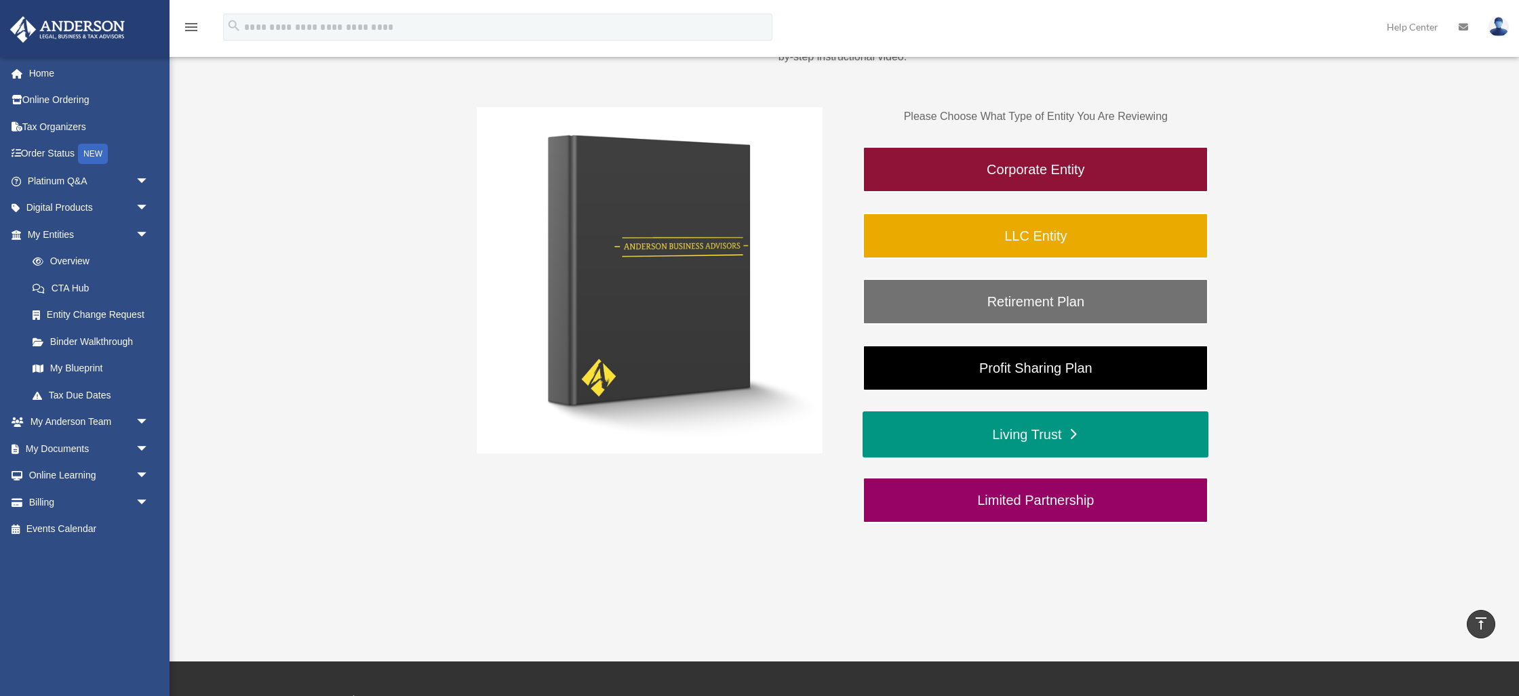
click at [1026, 433] on link "Living Trust" at bounding box center [1035, 435] width 346 height 46
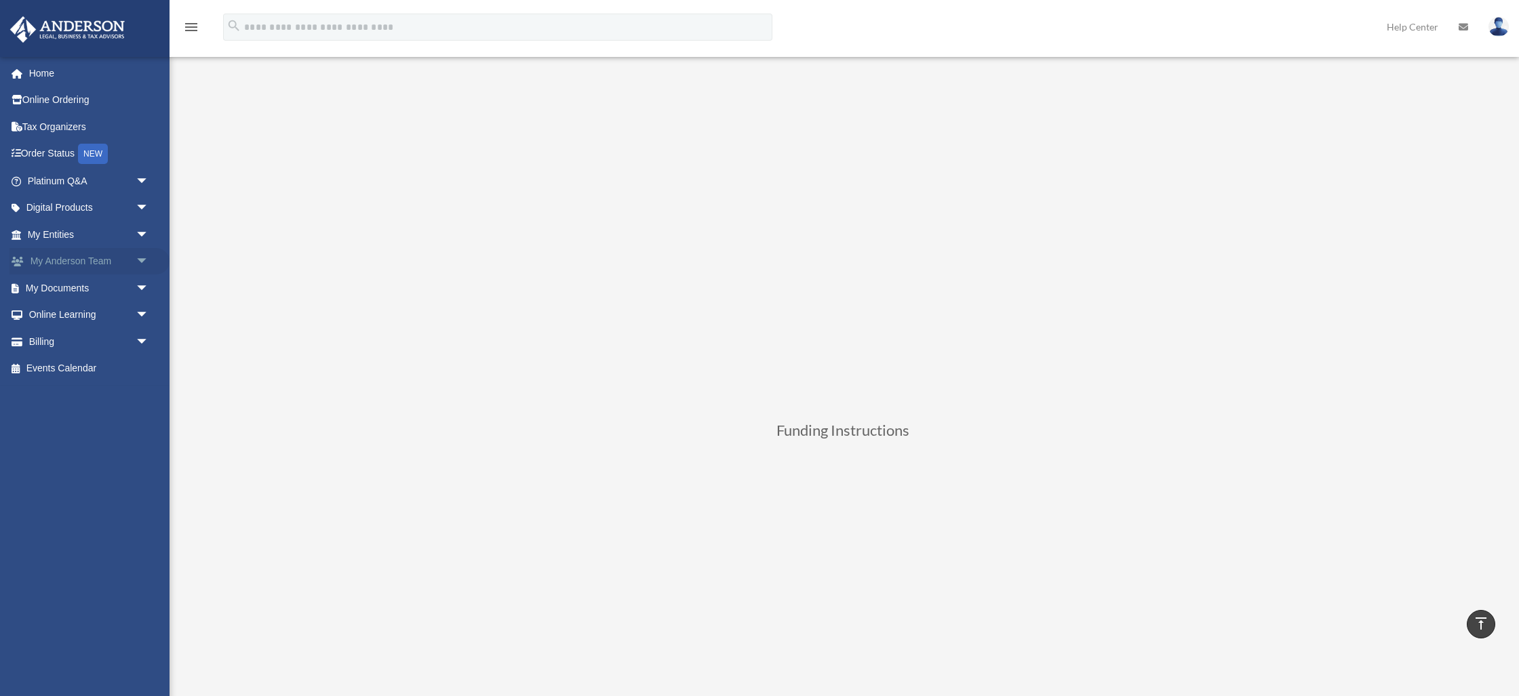
scroll to position [241, 0]
